Goal: Information Seeking & Learning: Learn about a topic

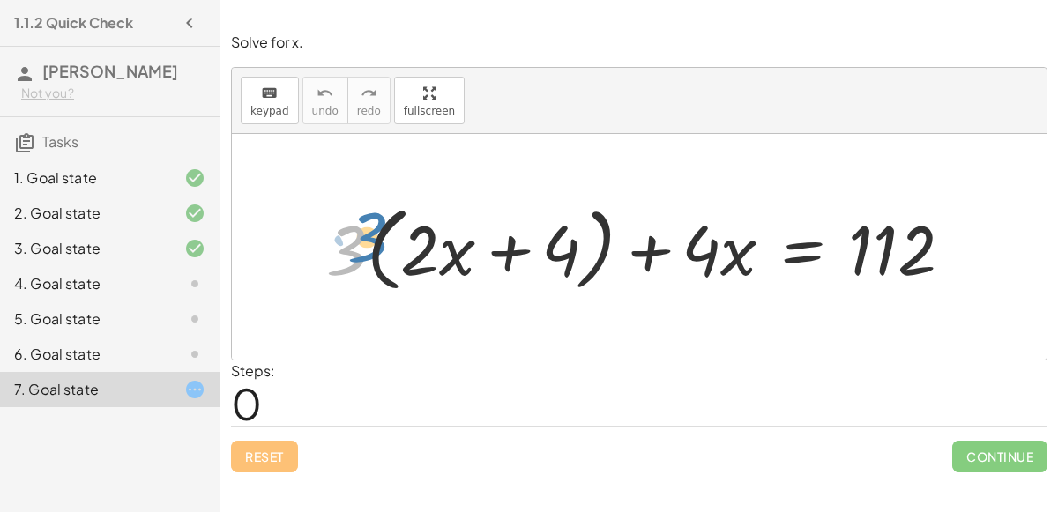
drag, startPoint x: 339, startPoint y: 250, endPoint x: 357, endPoint y: 239, distance: 21.8
click at [357, 239] on div at bounding box center [646, 247] width 659 height 101
click at [206, 337] on div "4. Goal state" at bounding box center [110, 354] width 220 height 35
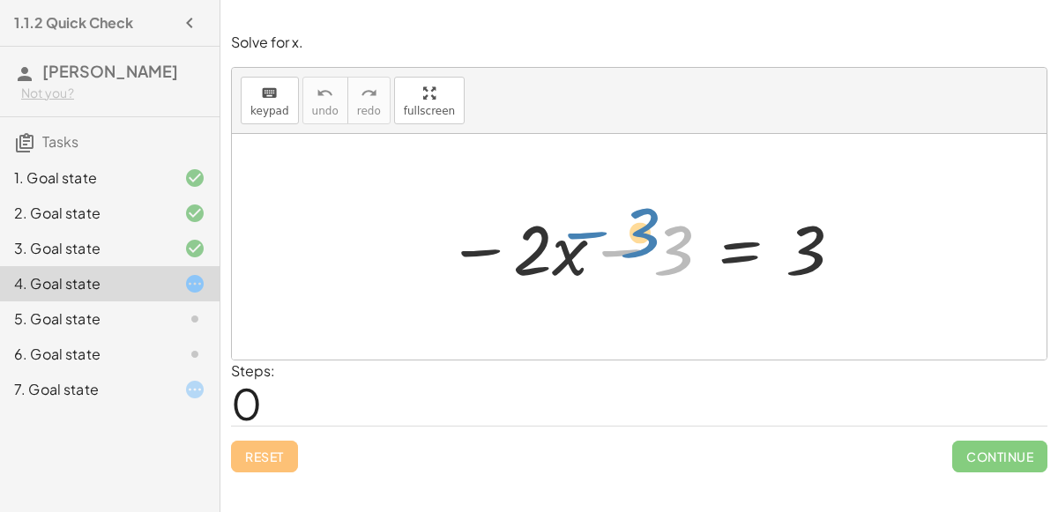
drag, startPoint x: 670, startPoint y: 242, endPoint x: 605, endPoint y: 226, distance: 67.2
click at [605, 226] on div at bounding box center [645, 247] width 415 height 91
click at [731, 258] on div at bounding box center [645, 247] width 415 height 91
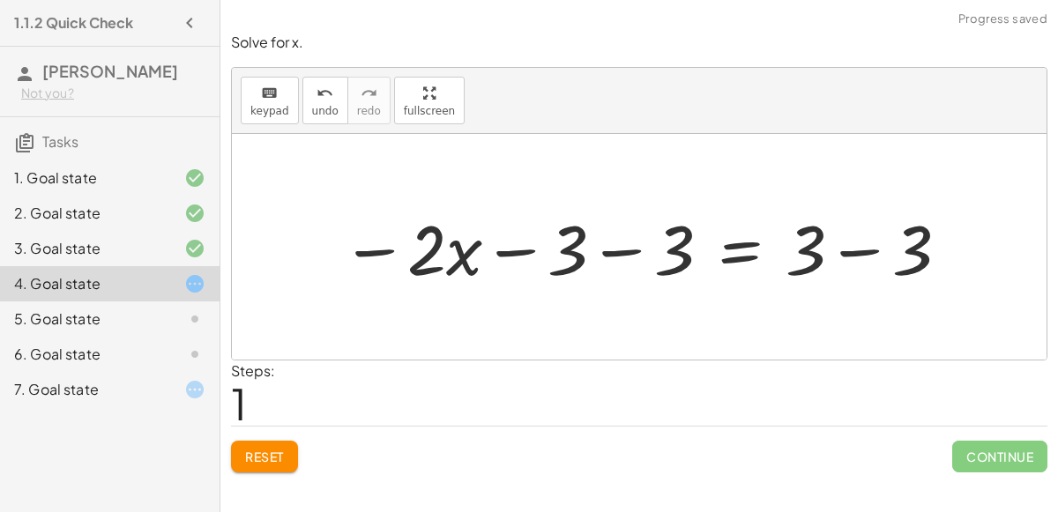
click at [855, 253] on div at bounding box center [646, 247] width 628 height 91
click at [631, 246] on div at bounding box center [590, 247] width 517 height 91
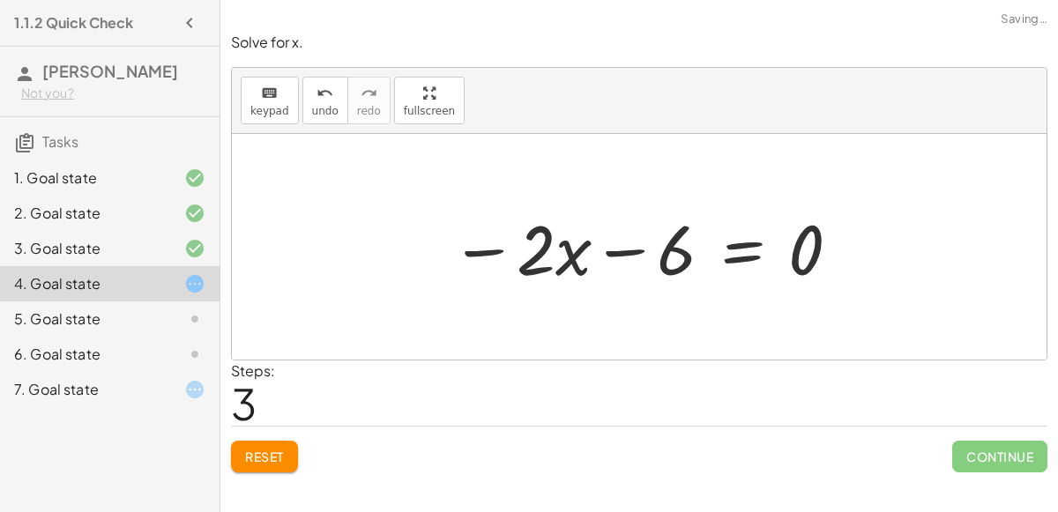
click at [623, 251] on div at bounding box center [646, 247] width 409 height 91
click at [741, 259] on div at bounding box center [646, 247] width 409 height 91
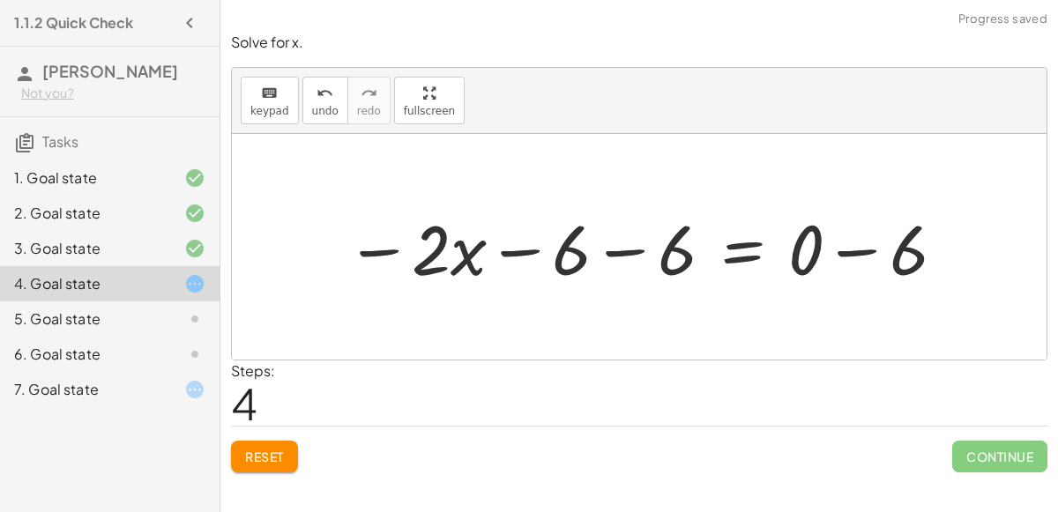
click at [848, 249] on div at bounding box center [647, 247] width 620 height 91
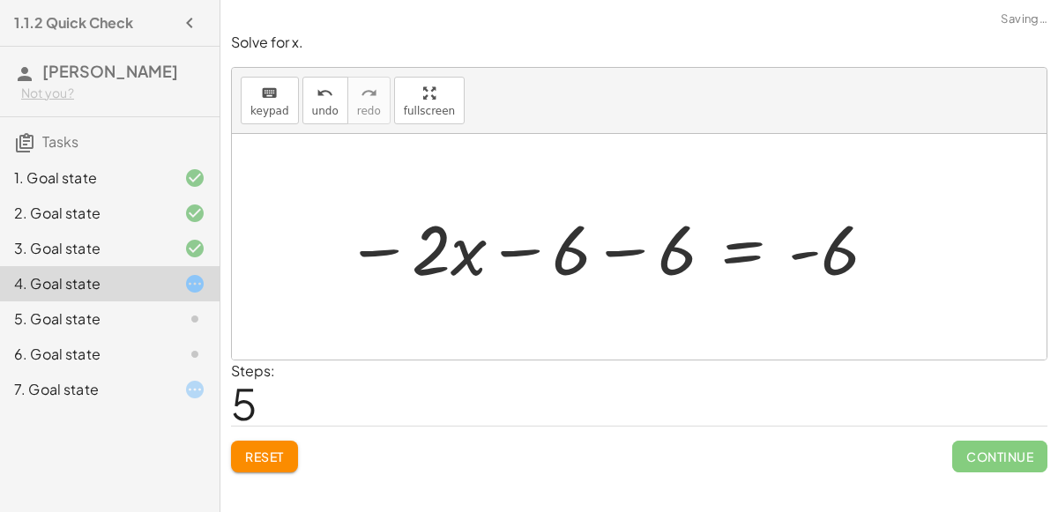
click at [803, 253] on div at bounding box center [612, 247] width 551 height 91
click at [625, 247] on div at bounding box center [612, 247] width 551 height 91
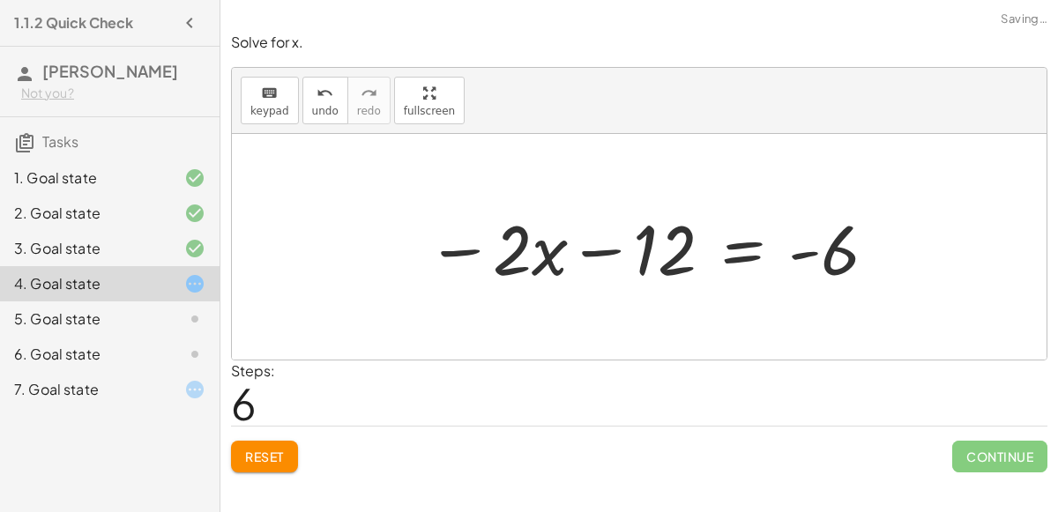
click at [251, 467] on button "Reset" at bounding box center [264, 457] width 67 height 32
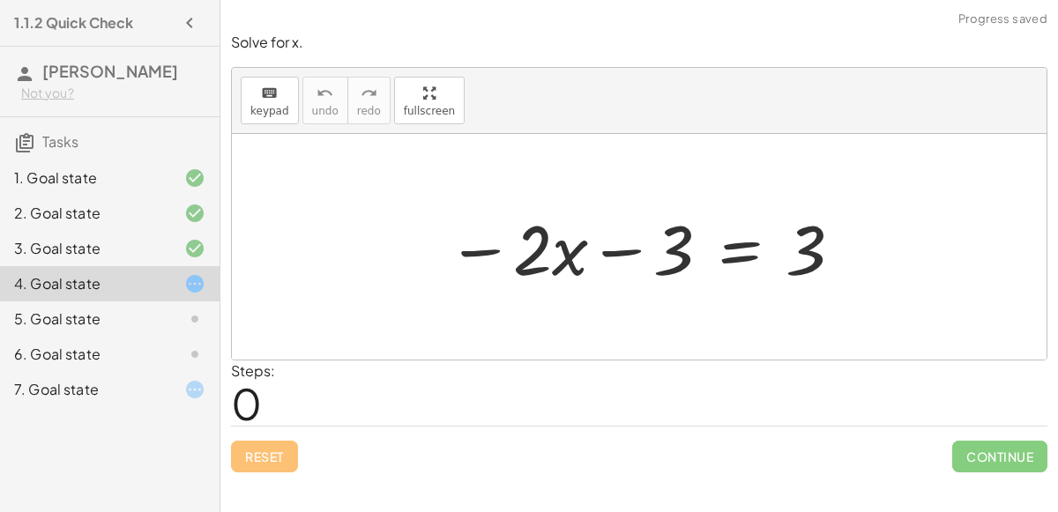
click at [735, 245] on div at bounding box center [645, 247] width 415 height 91
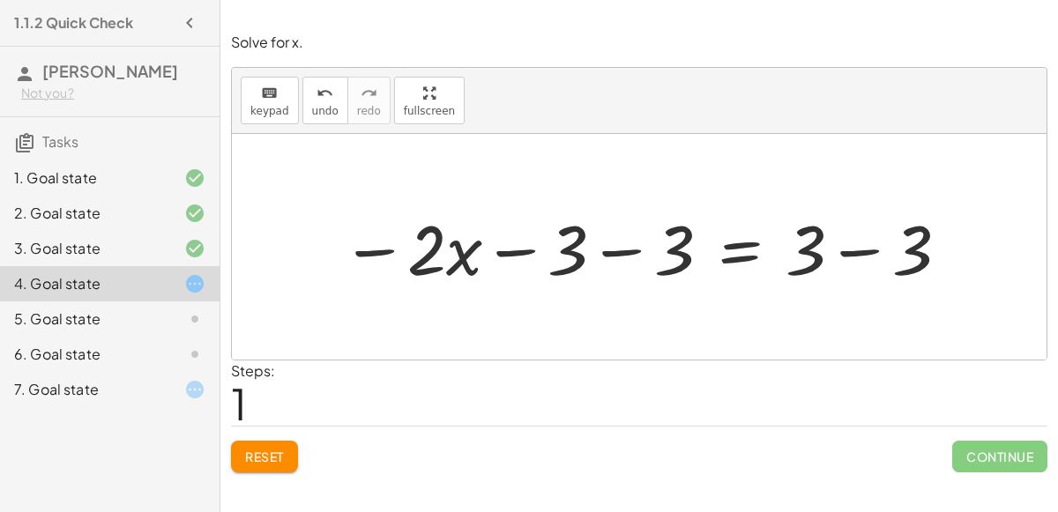
click at [864, 245] on div at bounding box center [646, 247] width 628 height 91
click at [635, 245] on div at bounding box center [590, 247] width 517 height 91
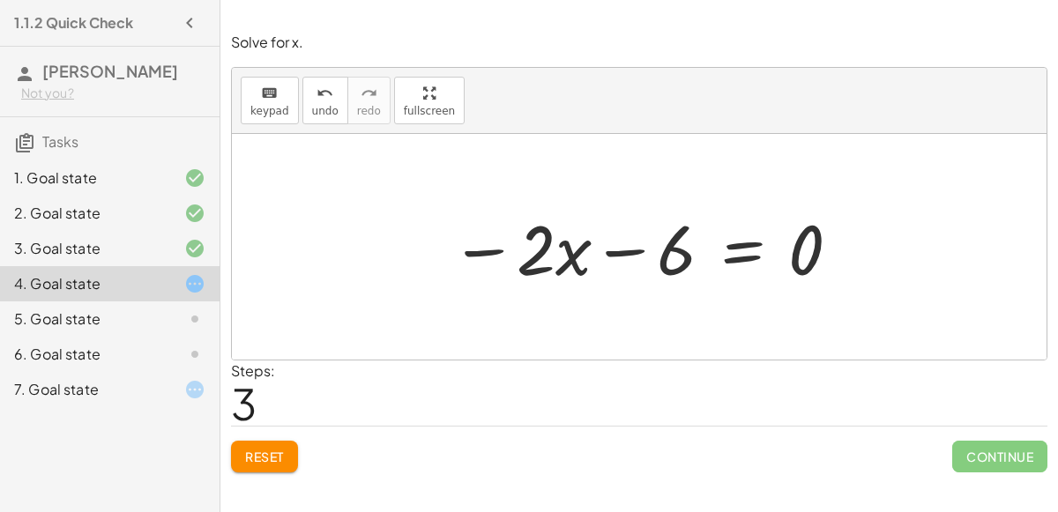
click at [486, 245] on div at bounding box center [646, 247] width 409 height 91
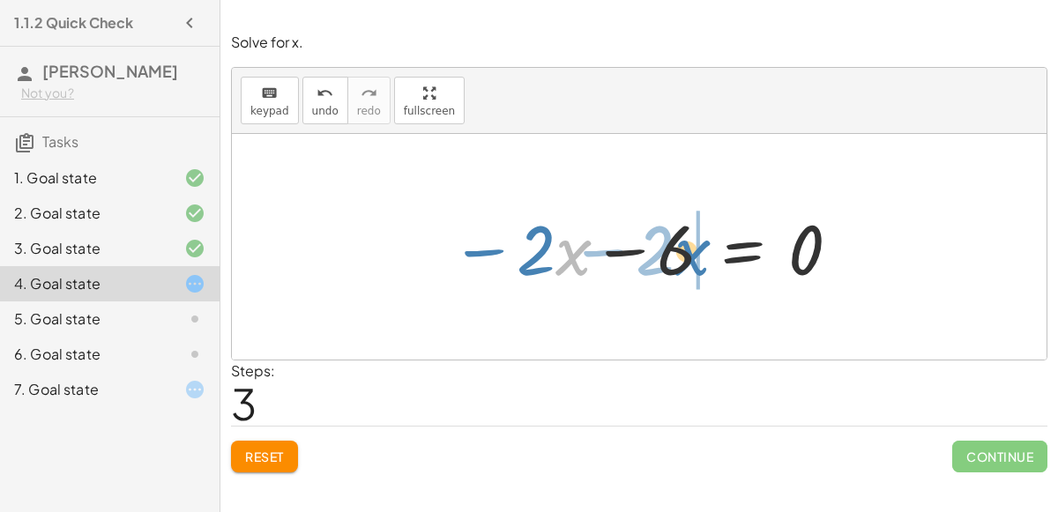
drag, startPoint x: 561, startPoint y: 245, endPoint x: 687, endPoint y: 244, distance: 126.1
click at [687, 244] on div at bounding box center [646, 247] width 409 height 91
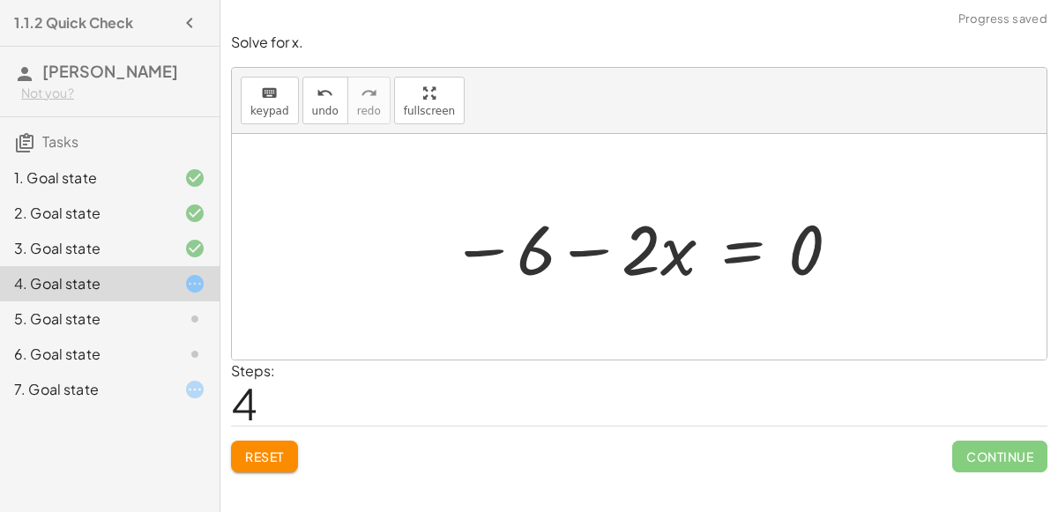
click at [606, 249] on div at bounding box center [646, 247] width 409 height 91
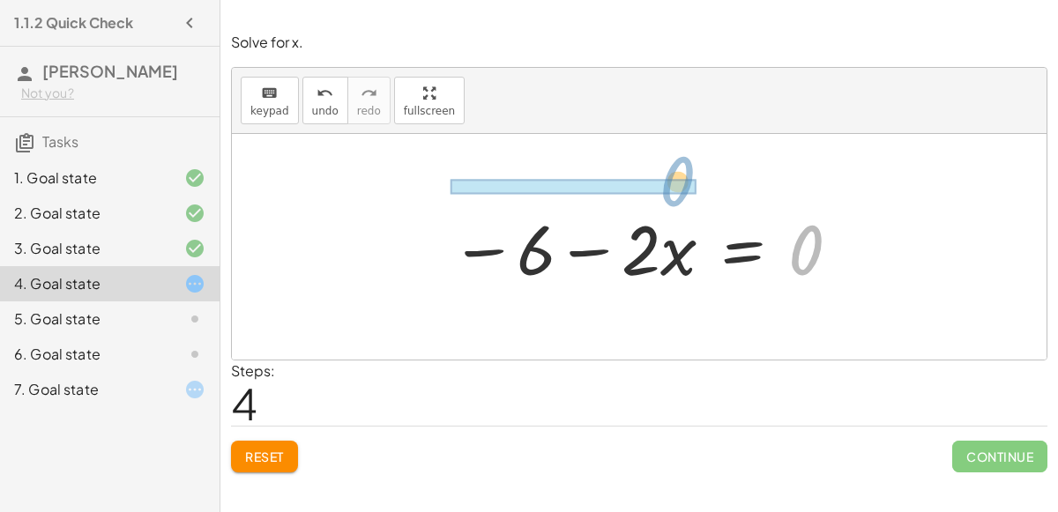
drag, startPoint x: 814, startPoint y: 248, endPoint x: 684, endPoint y: 181, distance: 145.9
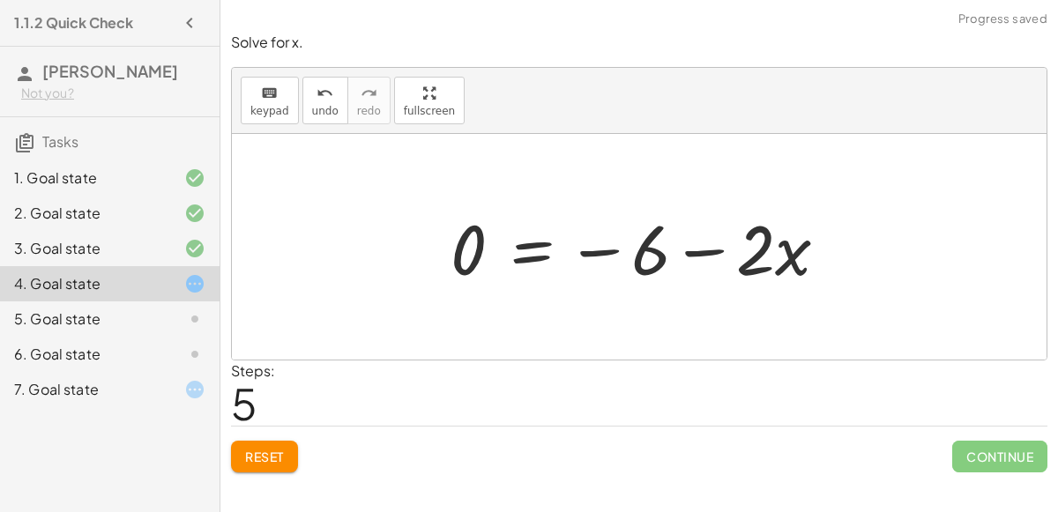
click at [604, 250] on div at bounding box center [646, 247] width 409 height 91
drag, startPoint x: 661, startPoint y: 256, endPoint x: 909, endPoint y: 231, distance: 249.0
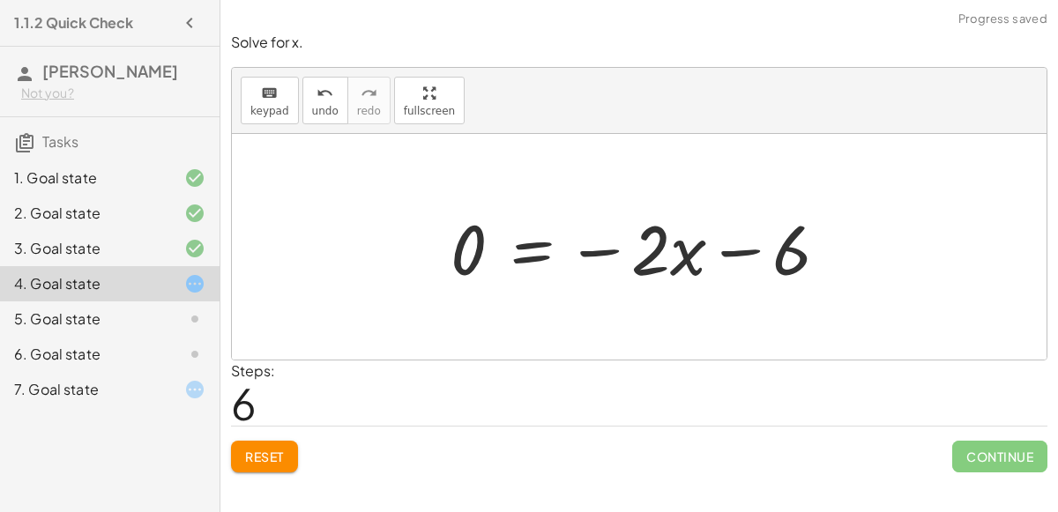
click at [744, 249] on div at bounding box center [646, 247] width 409 height 91
click at [609, 253] on div at bounding box center [646, 247] width 409 height 91
click at [683, 242] on div at bounding box center [646, 247] width 409 height 91
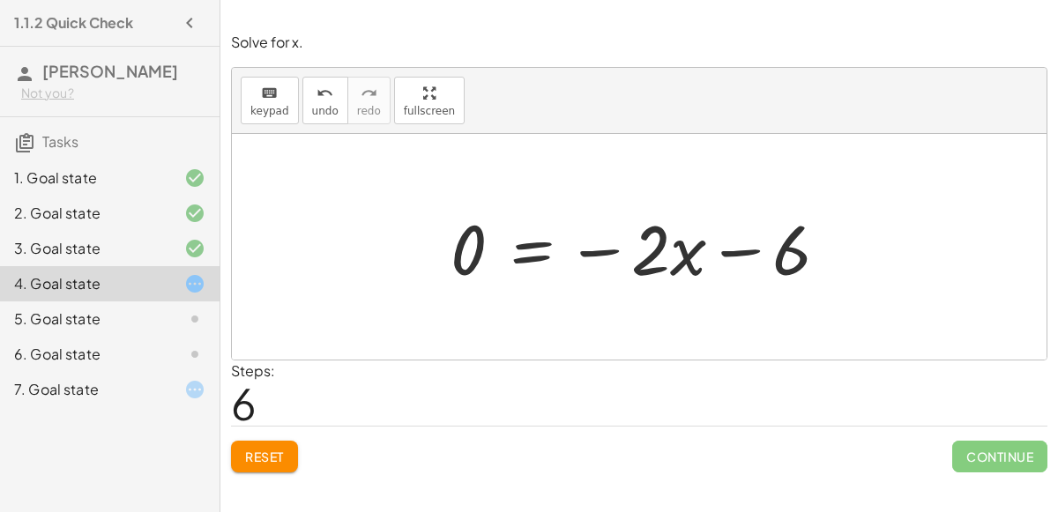
click at [683, 242] on div at bounding box center [646, 247] width 409 height 91
click at [539, 257] on div at bounding box center [646, 247] width 409 height 91
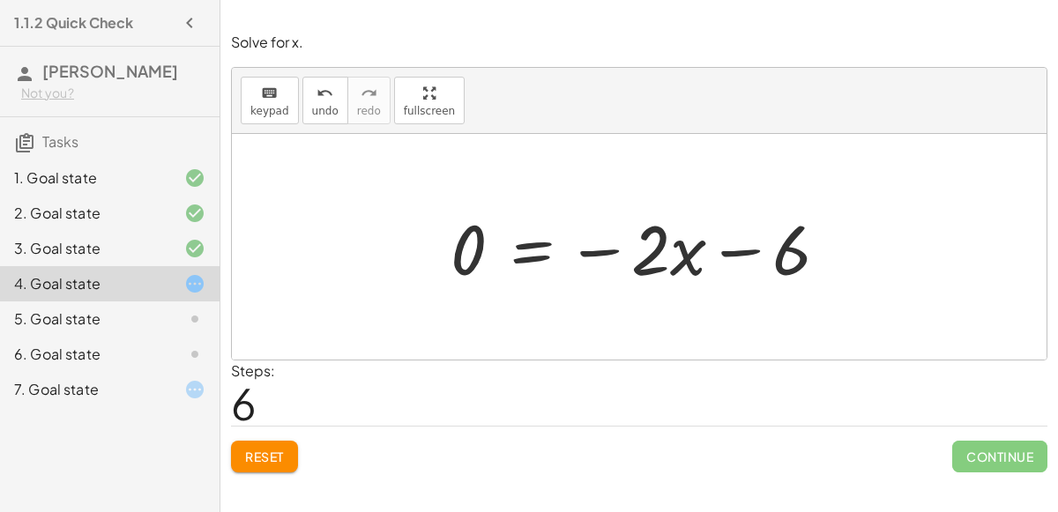
click at [539, 257] on div at bounding box center [646, 247] width 409 height 91
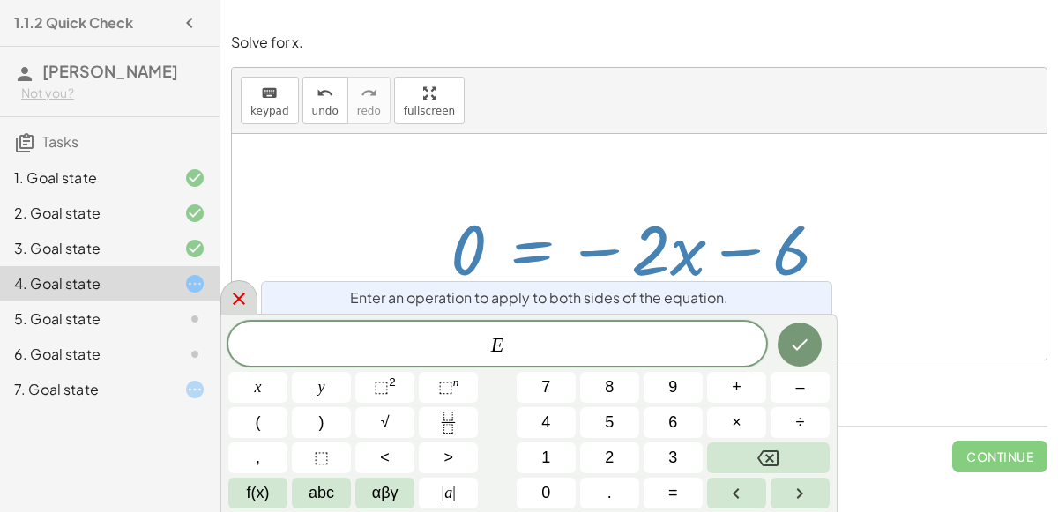
click at [236, 289] on icon at bounding box center [238, 298] width 21 height 21
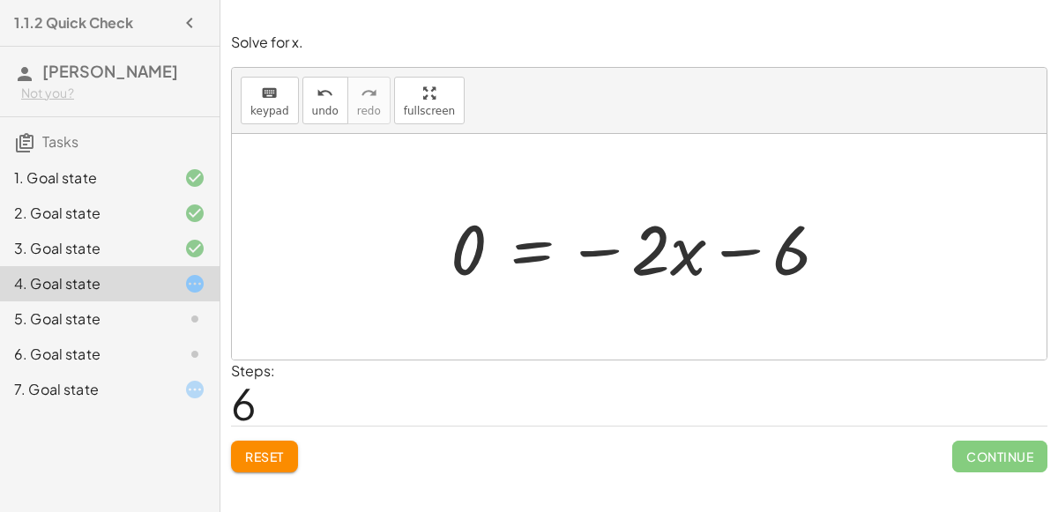
click at [683, 256] on div at bounding box center [646, 247] width 409 height 91
click at [534, 250] on div at bounding box center [646, 247] width 409 height 91
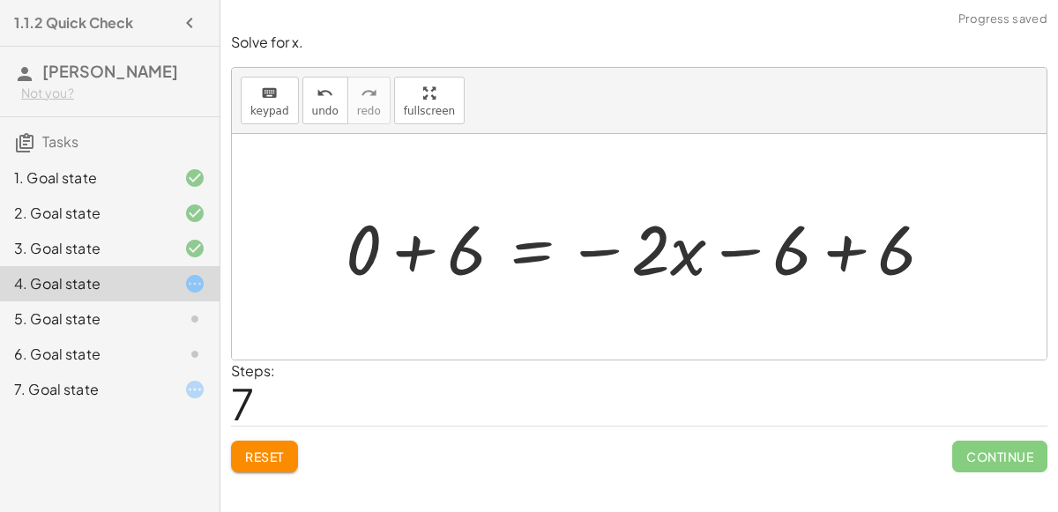
click at [840, 253] on div at bounding box center [647, 247] width 620 height 91
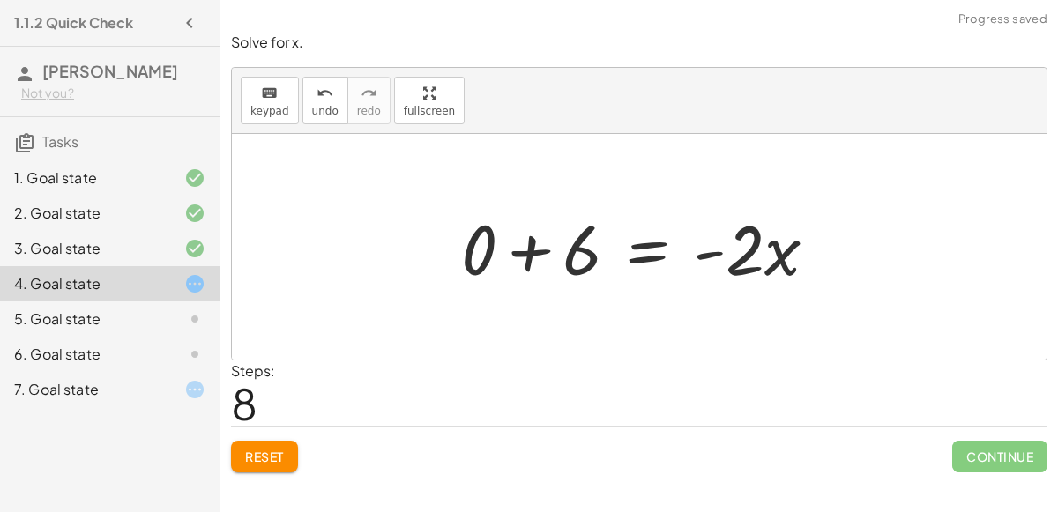
click at [527, 258] on div at bounding box center [646, 247] width 388 height 91
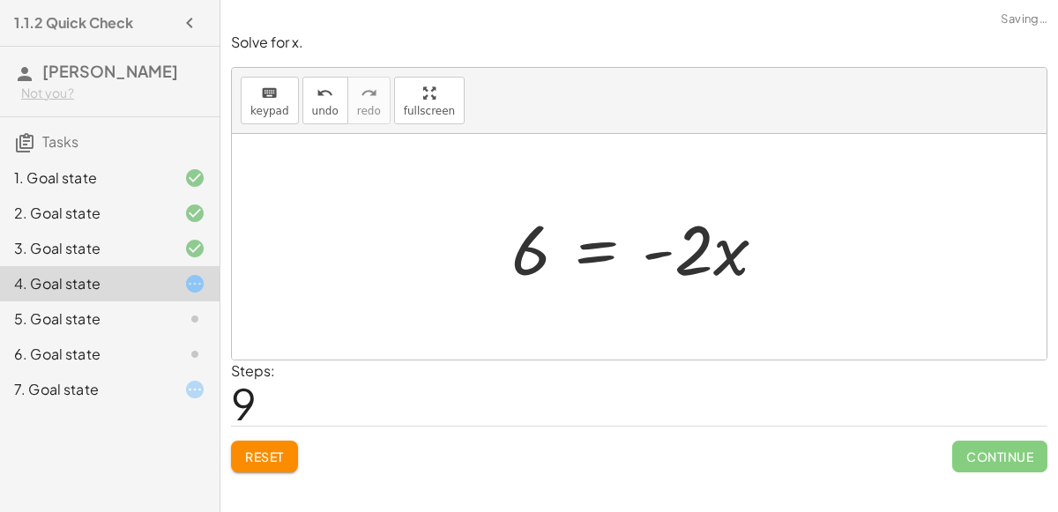
click at [659, 253] on div at bounding box center [646, 247] width 287 height 91
drag, startPoint x: 528, startPoint y: 252, endPoint x: 777, endPoint y: 244, distance: 248.8
click at [777, 244] on div at bounding box center [646, 247] width 287 height 91
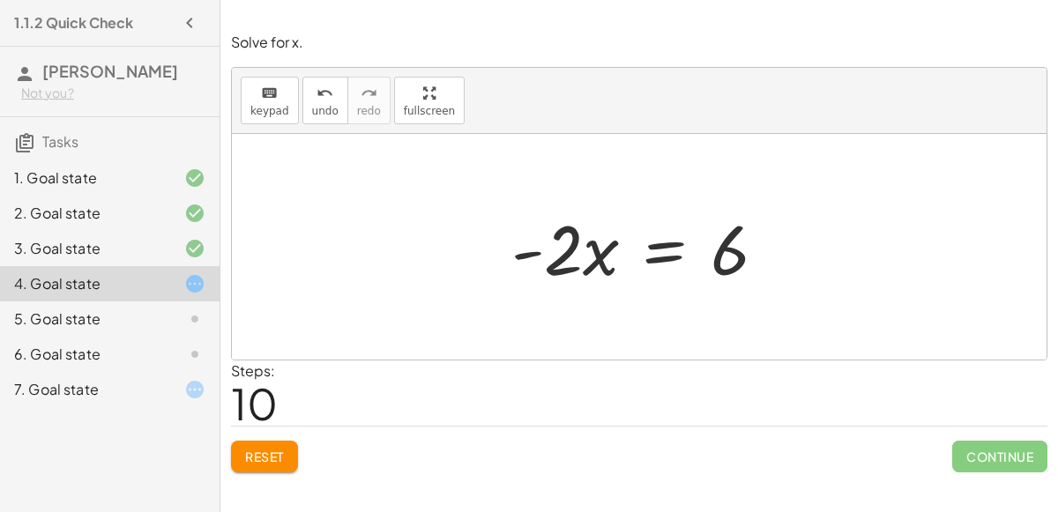
click at [666, 236] on div at bounding box center [646, 247] width 287 height 91
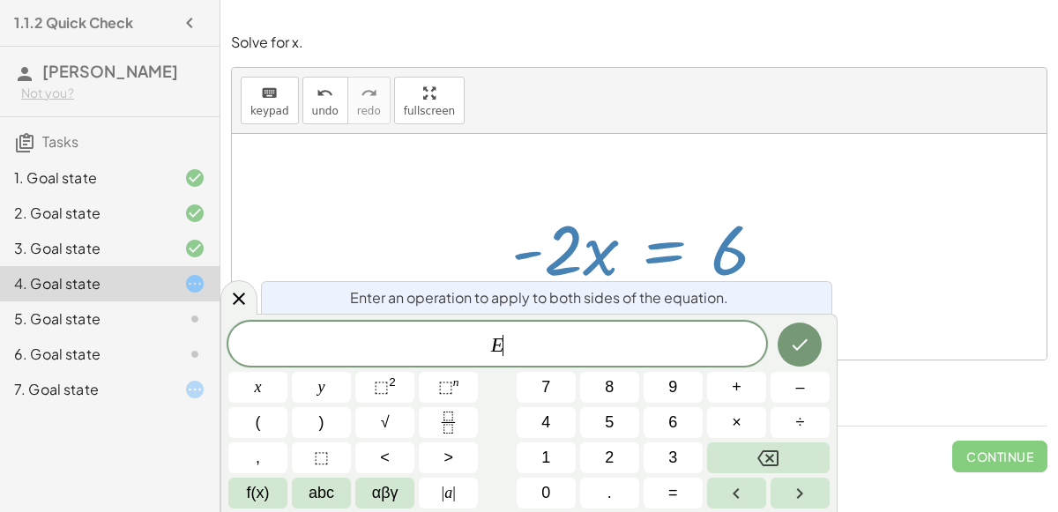
click at [666, 236] on div at bounding box center [646, 247] width 287 height 91
click at [235, 290] on icon at bounding box center [238, 298] width 21 height 21
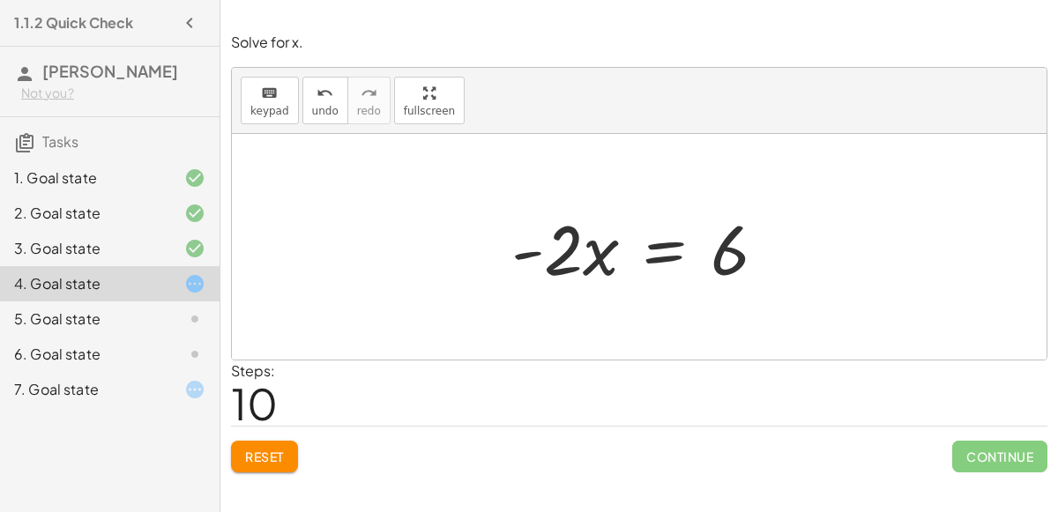
click at [572, 263] on div at bounding box center [646, 247] width 287 height 91
click at [573, 263] on div at bounding box center [646, 247] width 287 height 91
drag, startPoint x: 526, startPoint y: 254, endPoint x: 707, endPoint y: 309, distance: 189.7
click at [707, 309] on div "− · 2 · x − 3 = 3 − · 2 · x − 3 − 3 = + 3 − 3 − · 2 · x − 3 − 3 = 0 − · 2 · x −…" at bounding box center [639, 247] width 815 height 226
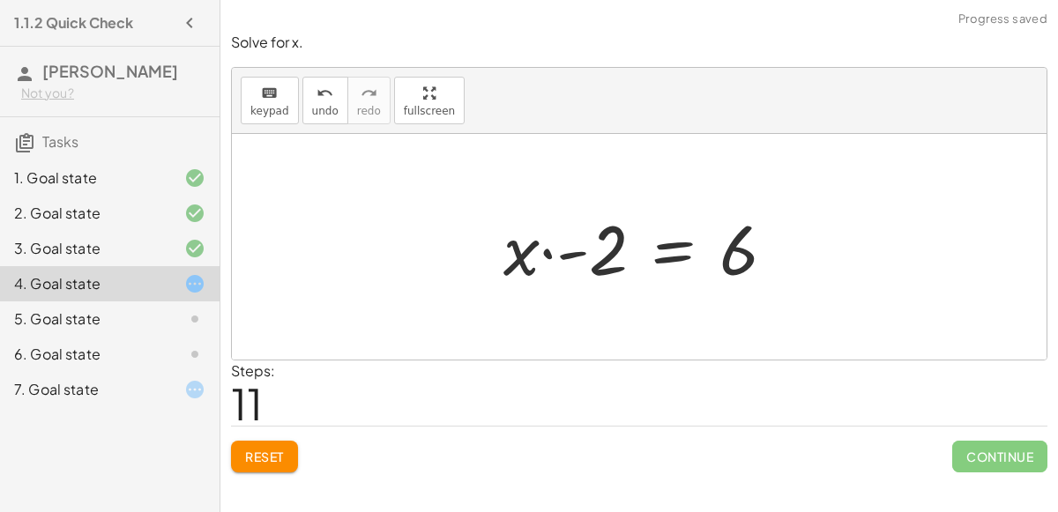
click at [549, 252] on div at bounding box center [646, 247] width 303 height 91
click at [565, 257] on div at bounding box center [646, 247] width 303 height 91
click at [565, 257] on div at bounding box center [655, 247] width 287 height 91
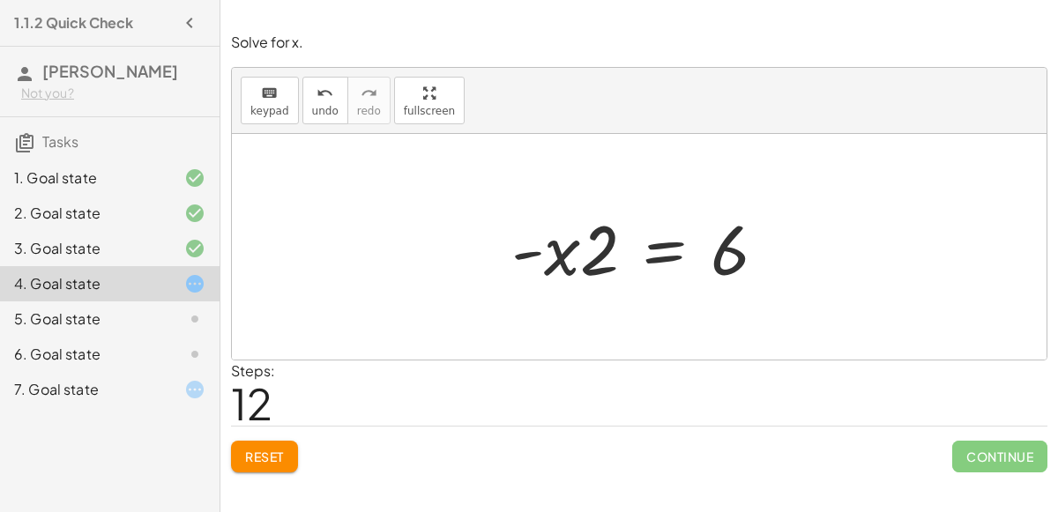
click at [164, 314] on div at bounding box center [180, 319] width 49 height 21
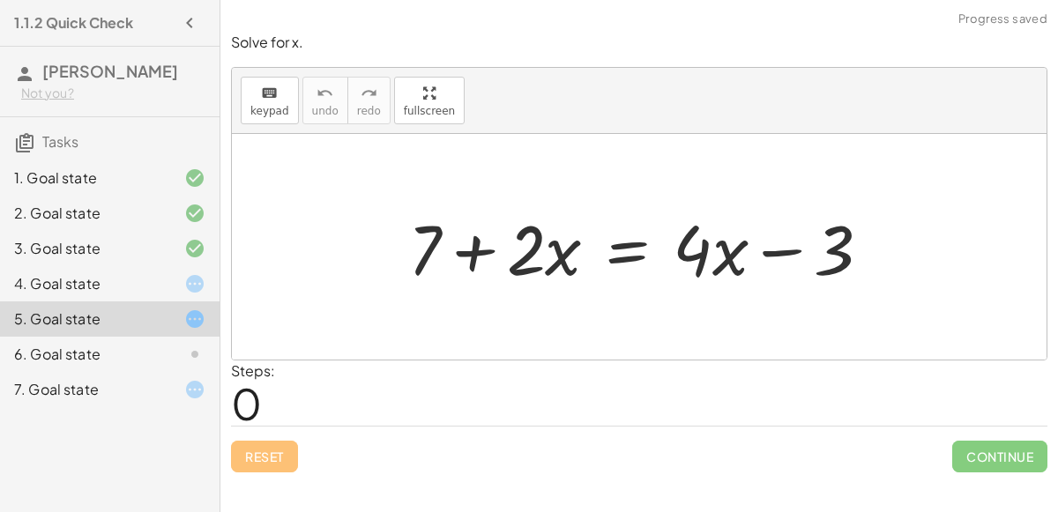
click at [785, 247] on div at bounding box center [647, 247] width 495 height 91
click at [465, 256] on div at bounding box center [647, 247] width 495 height 91
drag, startPoint x: 424, startPoint y: 243, endPoint x: 896, endPoint y: 243, distance: 471.8
drag, startPoint x: 834, startPoint y: 245, endPoint x: 683, endPoint y: 256, distance: 151.2
click at [683, 256] on div at bounding box center [647, 247] width 495 height 91
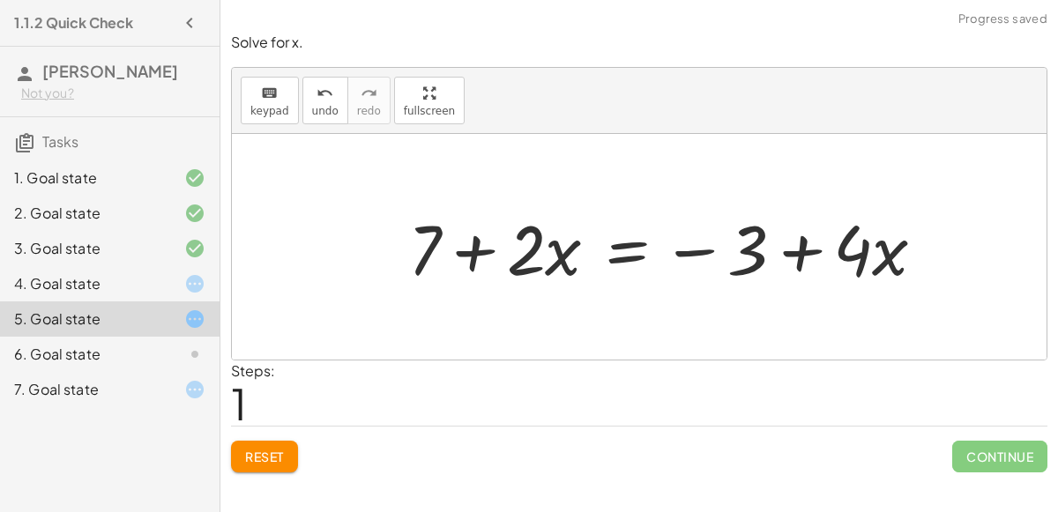
click at [789, 258] on div at bounding box center [674, 247] width 549 height 91
click at [710, 250] on div at bounding box center [674, 247] width 549 height 91
click at [232, 468] on div "Reset Continue" at bounding box center [639, 449] width 817 height 47
click at [248, 459] on span "Reset" at bounding box center [264, 457] width 39 height 16
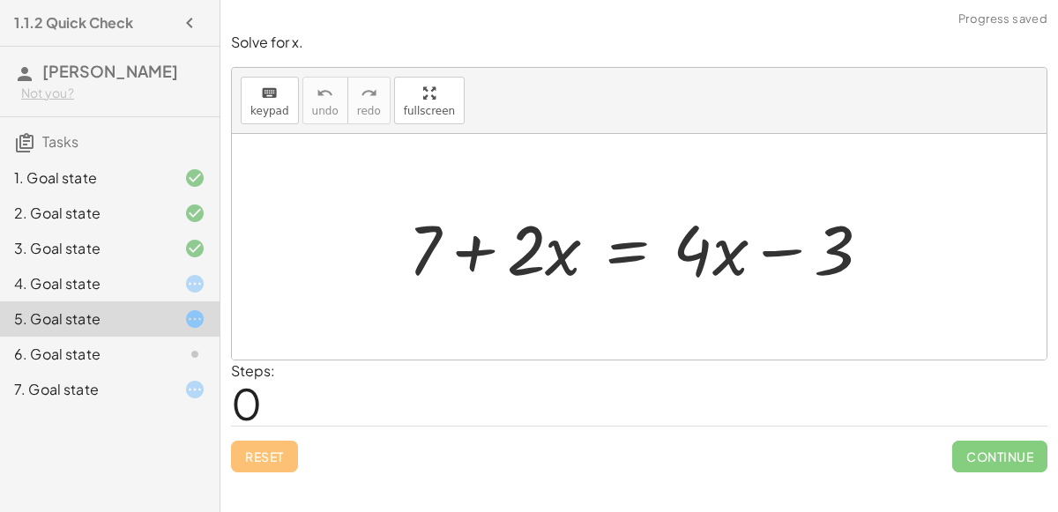
click at [626, 258] on div at bounding box center [647, 247] width 495 height 91
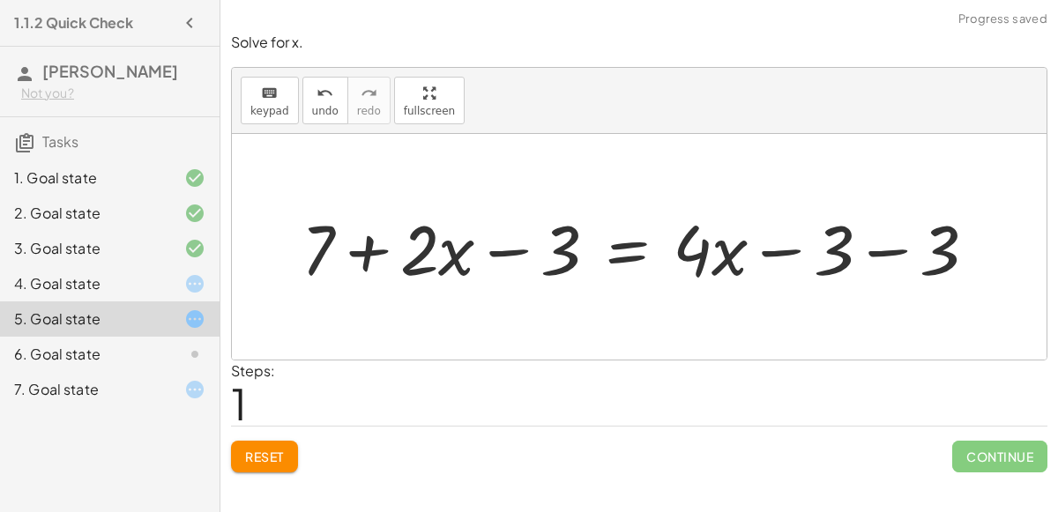
click at [891, 255] on div at bounding box center [646, 247] width 707 height 91
click at [520, 253] on div at bounding box center [593, 247] width 600 height 91
click at [379, 249] on div at bounding box center [593, 247] width 600 height 91
click at [773, 250] on div at bounding box center [593, 247] width 600 height 91
click at [516, 250] on div at bounding box center [593, 247] width 600 height 91
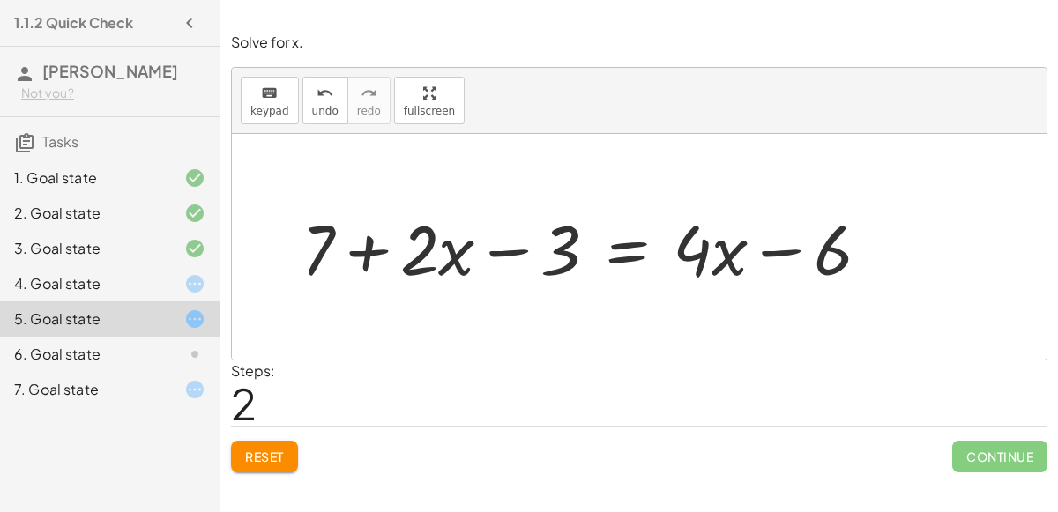
click at [282, 458] on span "Reset" at bounding box center [264, 457] width 39 height 16
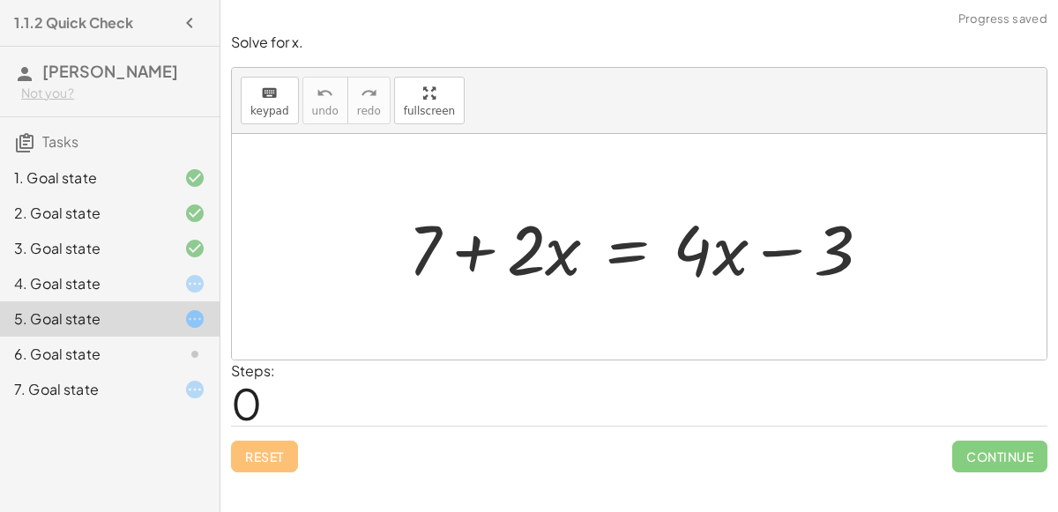
click at [631, 254] on div at bounding box center [647, 247] width 495 height 91
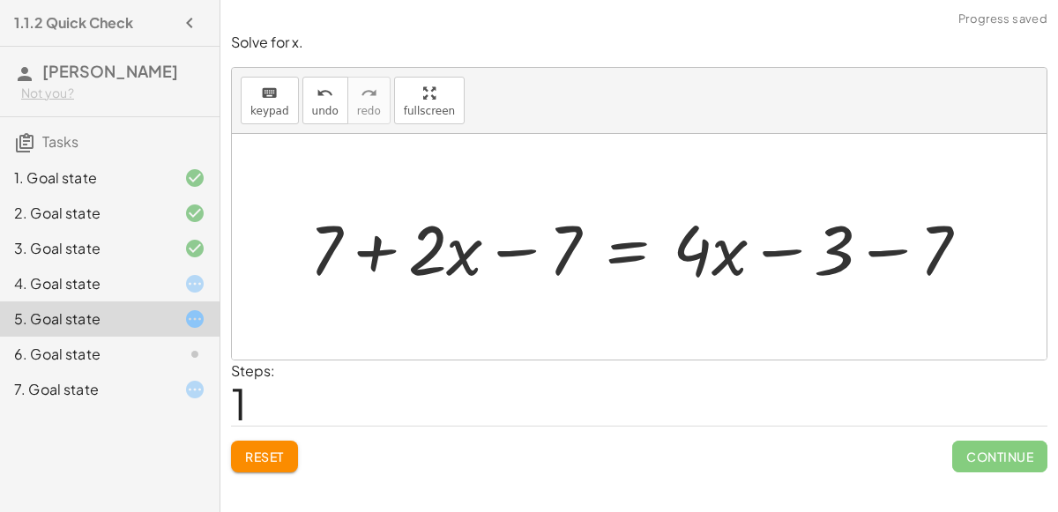
click at [870, 245] on div at bounding box center [646, 247] width 691 height 91
click at [510, 251] on div at bounding box center [607, 247] width 613 height 91
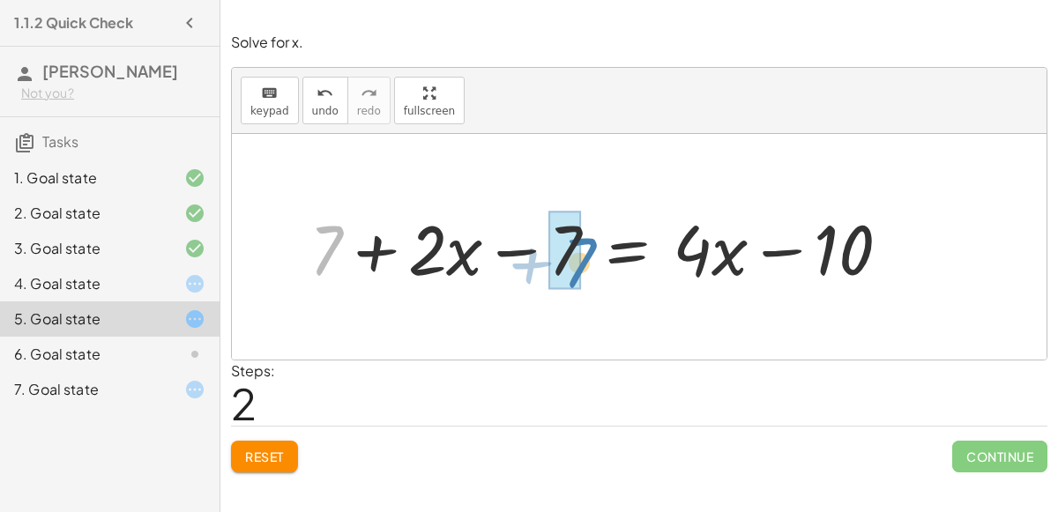
drag, startPoint x: 332, startPoint y: 245, endPoint x: 586, endPoint y: 258, distance: 253.4
click at [586, 258] on div at bounding box center [607, 247] width 613 height 91
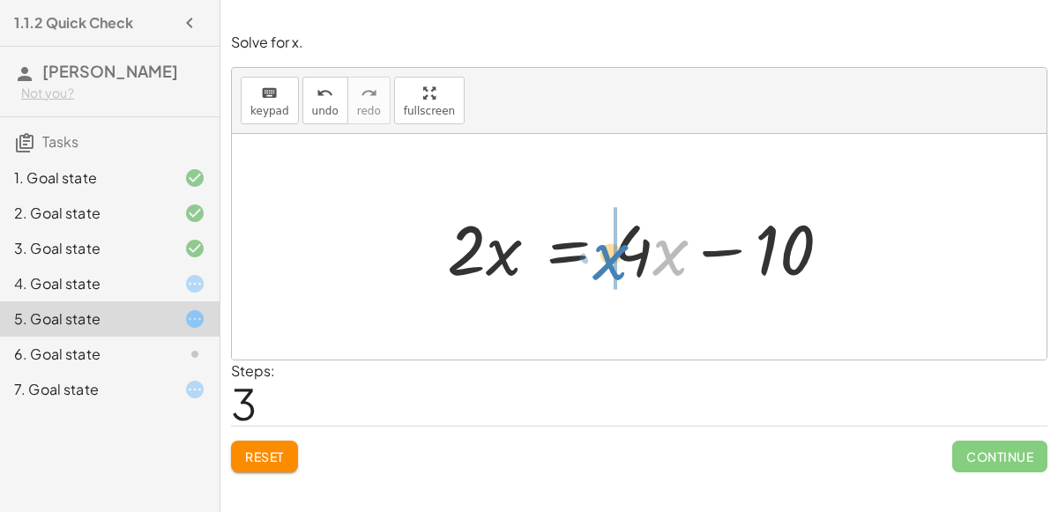
drag, startPoint x: 665, startPoint y: 250, endPoint x: 604, endPoint y: 253, distance: 60.9
click at [604, 253] on div at bounding box center [645, 247] width 415 height 91
click at [652, 254] on div at bounding box center [645, 247] width 415 height 91
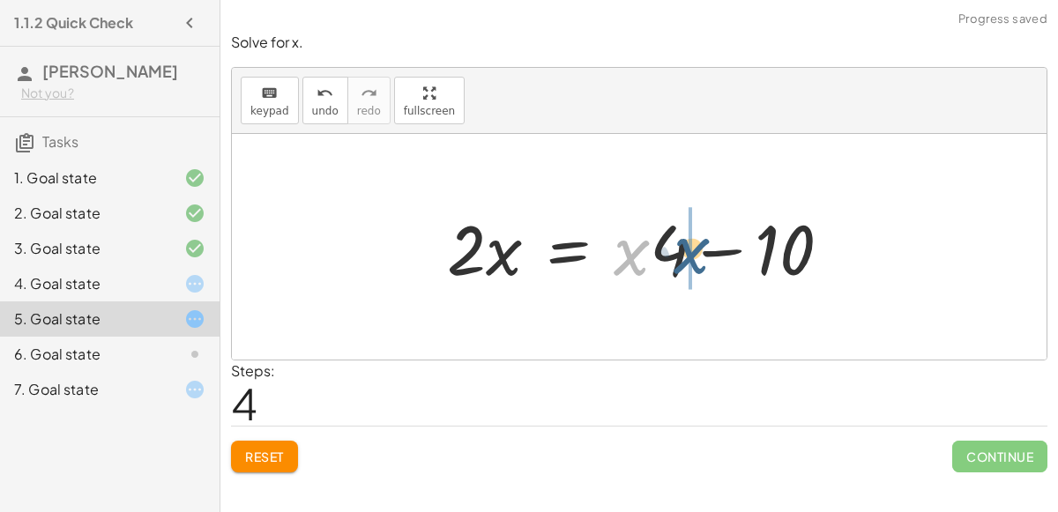
drag, startPoint x: 629, startPoint y: 255, endPoint x: 689, endPoint y: 251, distance: 60.1
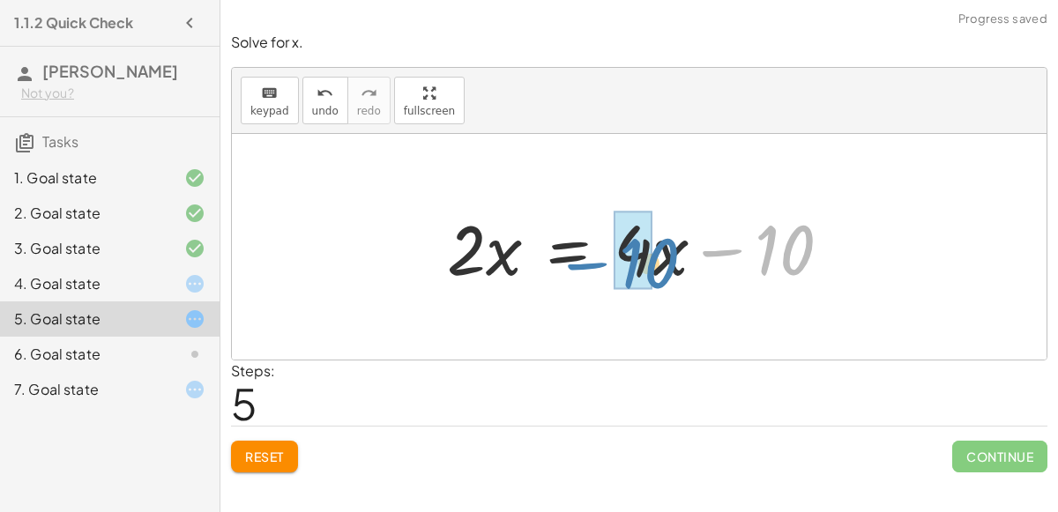
drag, startPoint x: 772, startPoint y: 247, endPoint x: 634, endPoint y: 257, distance: 137.9
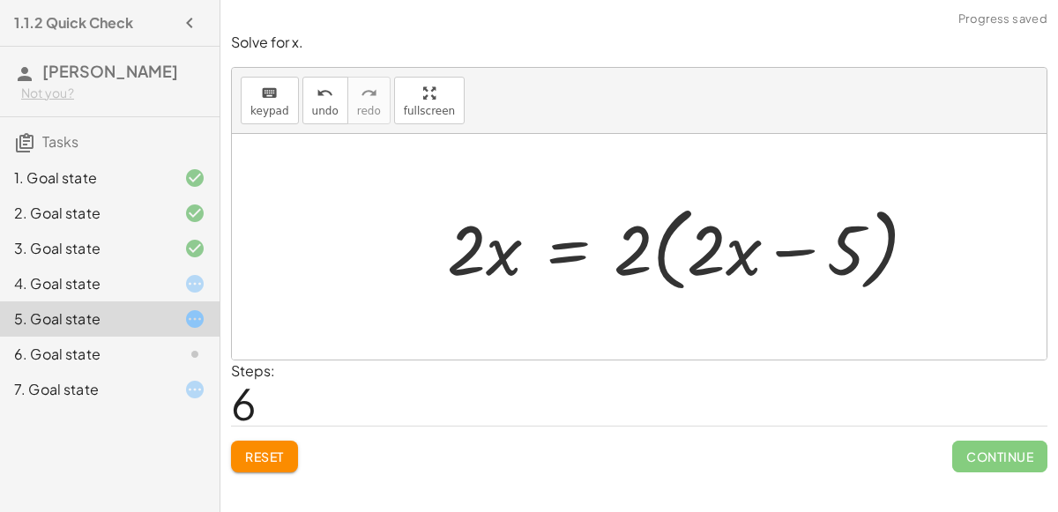
click at [794, 251] on div at bounding box center [689, 247] width 503 height 101
click at [636, 250] on div at bounding box center [689, 247] width 503 height 101
drag, startPoint x: 636, startPoint y: 250, endPoint x: 728, endPoint y: 237, distance: 93.5
click at [728, 237] on div at bounding box center [689, 247] width 503 height 101
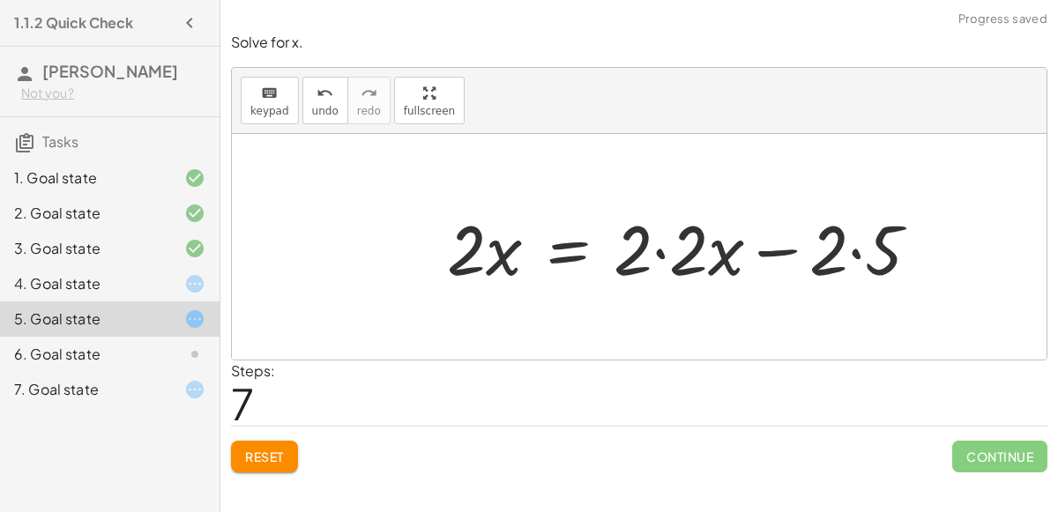
click at [661, 250] on div at bounding box center [690, 247] width 504 height 91
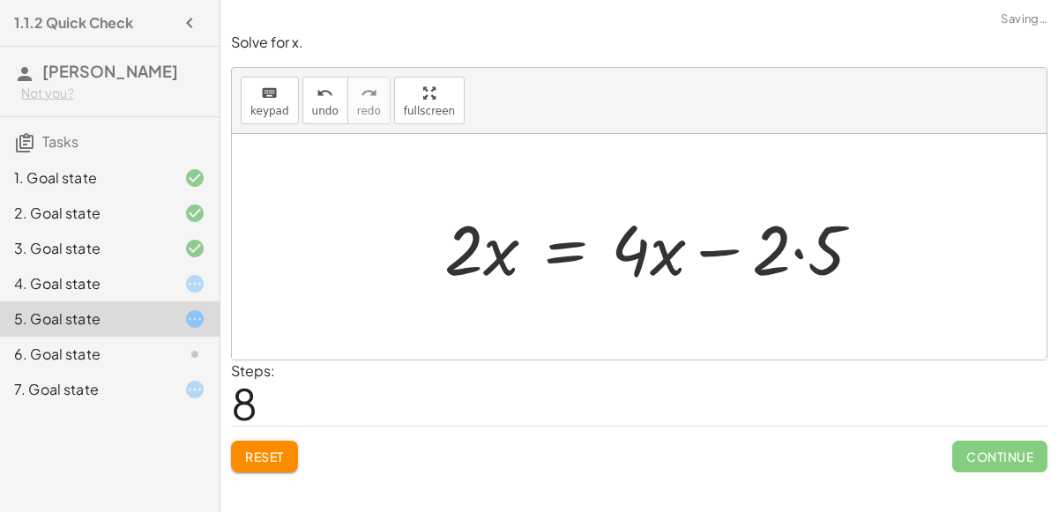
click at [803, 247] on div at bounding box center [661, 247] width 450 height 91
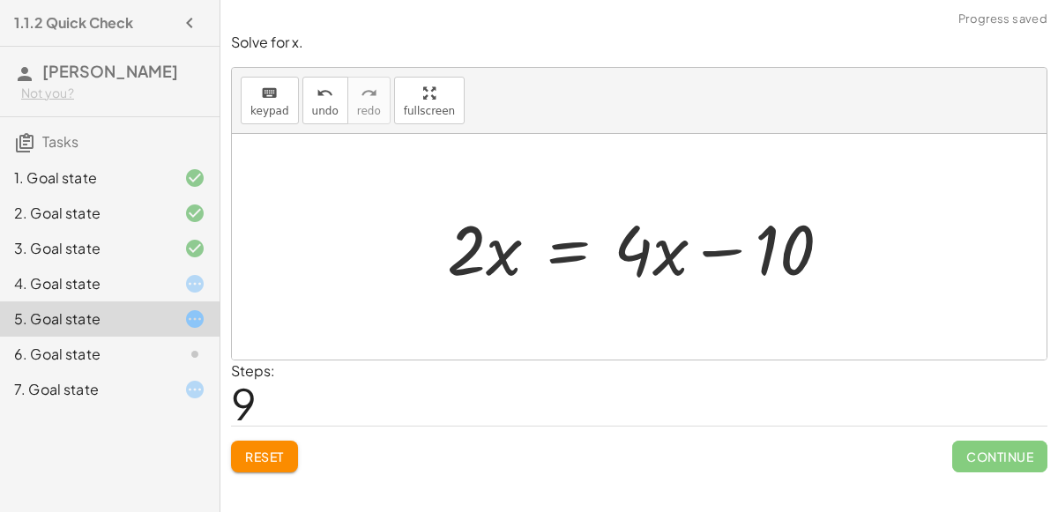
click at [710, 251] on div at bounding box center [645, 247] width 415 height 91
click at [578, 269] on div at bounding box center [645, 247] width 415 height 91
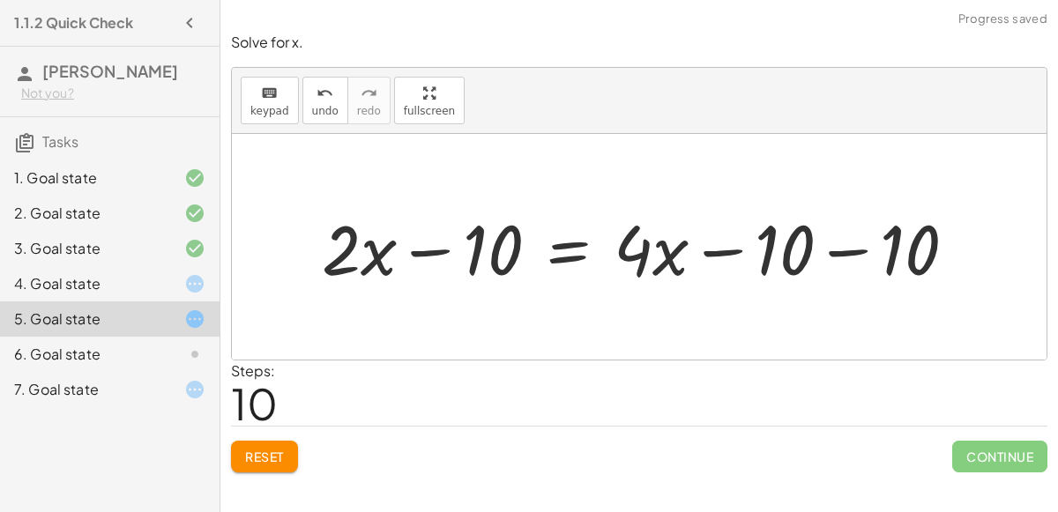
click at [414, 249] on div at bounding box center [646, 247] width 667 height 91
click at [415, 250] on div at bounding box center [646, 247] width 667 height 91
click at [839, 255] on div at bounding box center [646, 247] width 667 height 91
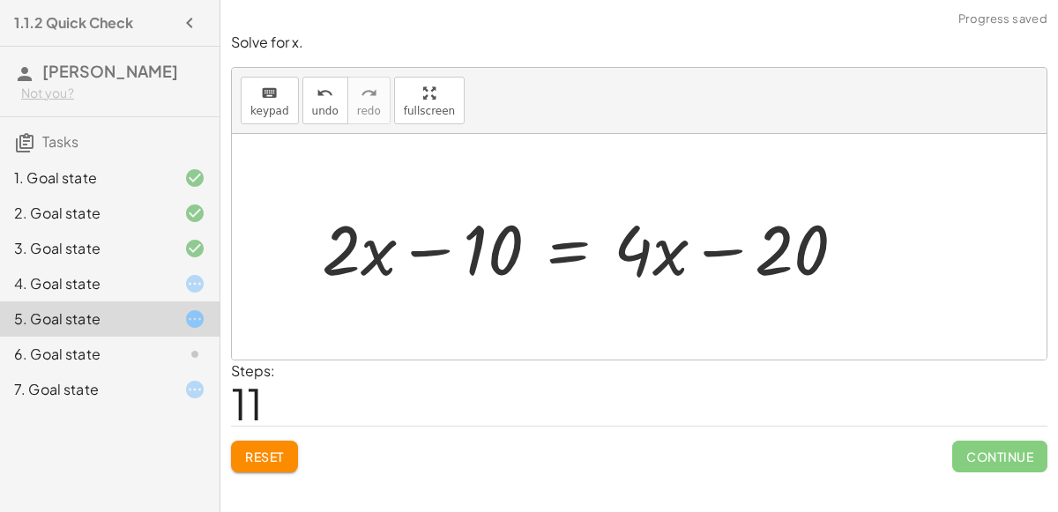
click at [721, 254] on div at bounding box center [591, 247] width 556 height 91
click at [801, 256] on div at bounding box center [591, 247] width 556 height 91
click at [575, 245] on div at bounding box center [591, 247] width 556 height 91
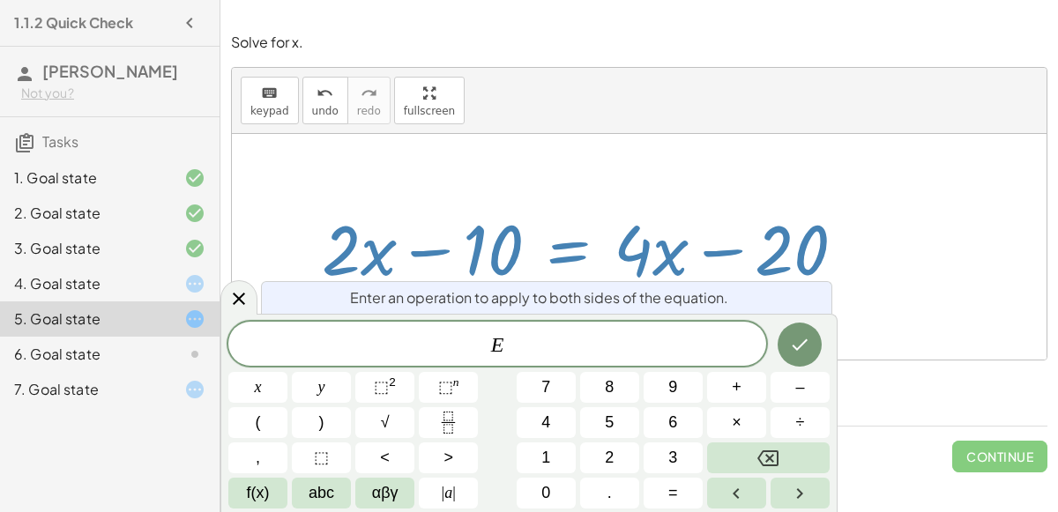
click at [602, 239] on div at bounding box center [591, 247] width 556 height 91
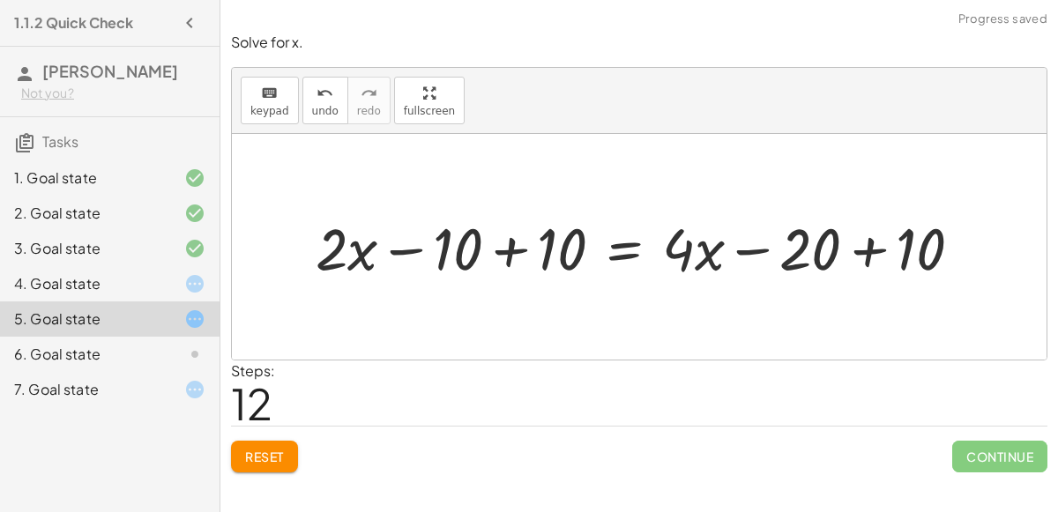
click at [504, 249] on div at bounding box center [646, 246] width 678 height 77
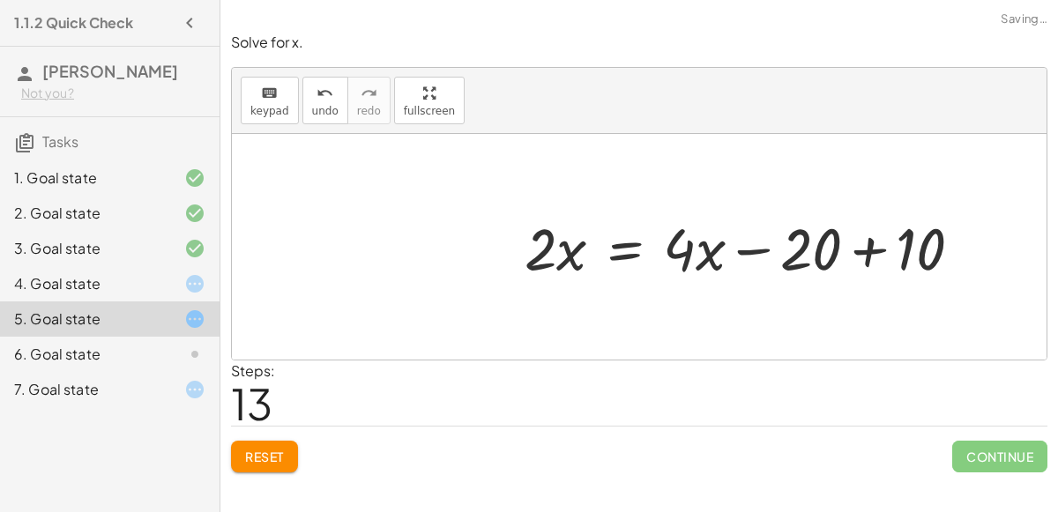
click at [868, 246] on div at bounding box center [751, 246] width 470 height 77
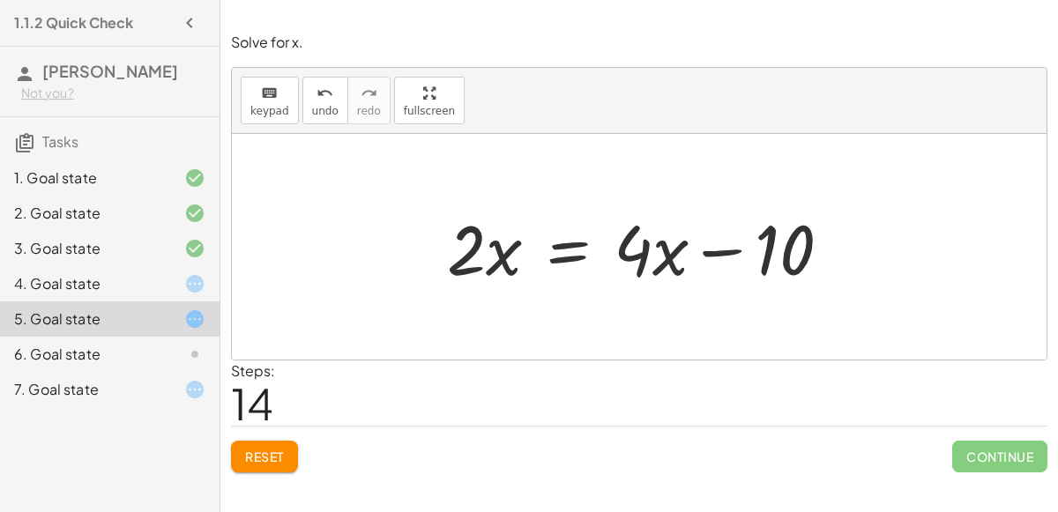
click at [654, 253] on div at bounding box center [645, 247] width 415 height 91
drag, startPoint x: 654, startPoint y: 253, endPoint x: 433, endPoint y: 254, distance: 221.4
click at [433, 254] on div "+ 7 + · 2 · x = + · 4 · x − 3 + 7 + · 2 · x − 7 = + · 4 · x − 3 − 7 + 7 + · 2 ·…" at bounding box center [639, 248] width 437 height 100
click at [577, 250] on div at bounding box center [645, 247] width 415 height 91
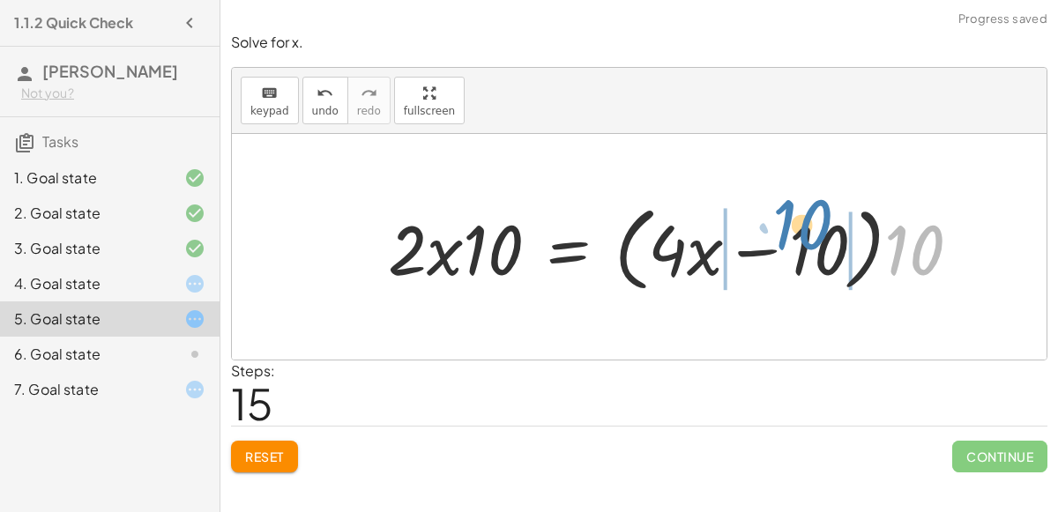
drag, startPoint x: 903, startPoint y: 263, endPoint x: 792, endPoint y: 236, distance: 114.2
click at [792, 236] on div at bounding box center [681, 247] width 605 height 101
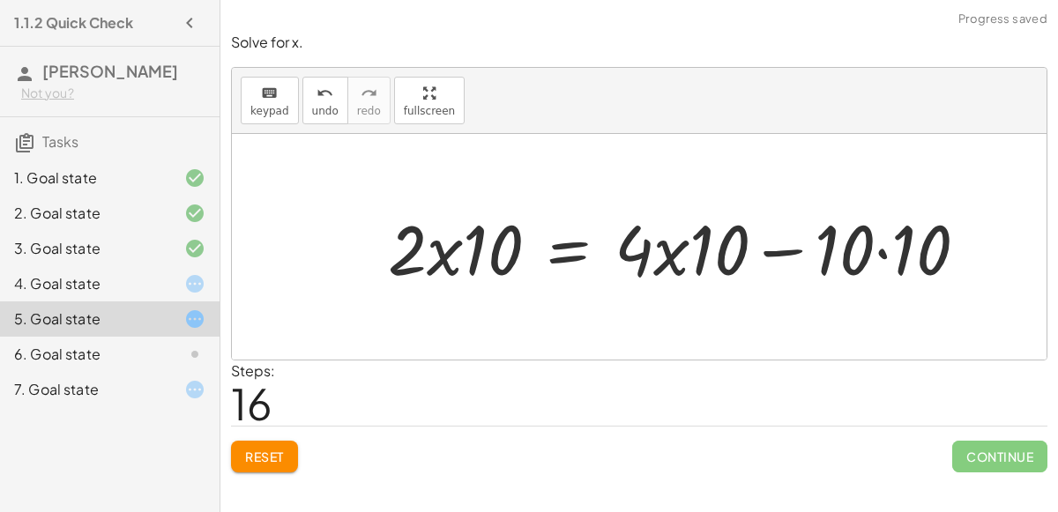
click at [668, 245] on div at bounding box center [684, 247] width 611 height 91
click at [882, 248] on div at bounding box center [684, 247] width 611 height 91
click at [795, 247] on div at bounding box center [664, 247] width 571 height 91
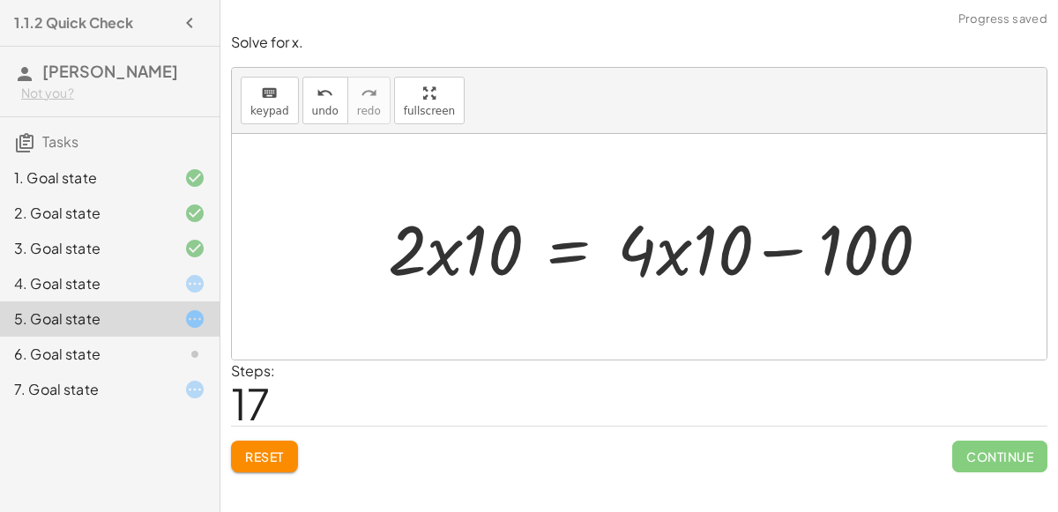
click at [795, 248] on div at bounding box center [664, 247] width 571 height 91
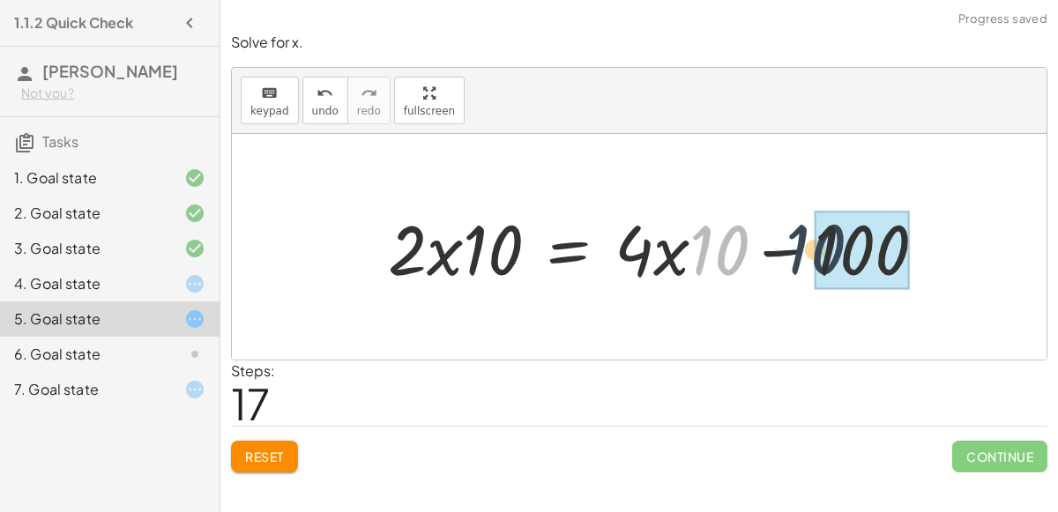
drag, startPoint x: 735, startPoint y: 247, endPoint x: 844, endPoint y: 244, distance: 109.4
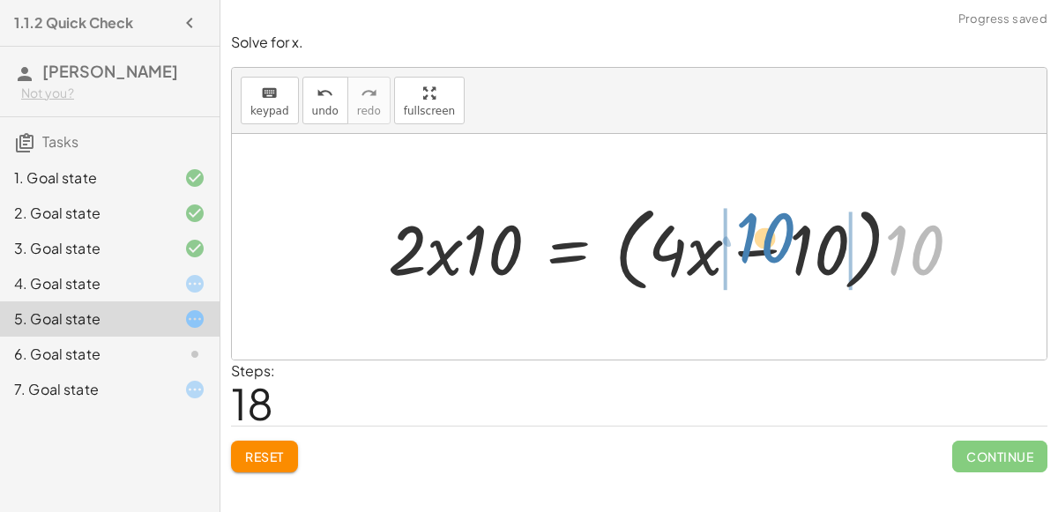
drag, startPoint x: 907, startPoint y: 249, endPoint x: 734, endPoint y: 240, distance: 173.1
click at [734, 240] on div at bounding box center [681, 247] width 605 height 101
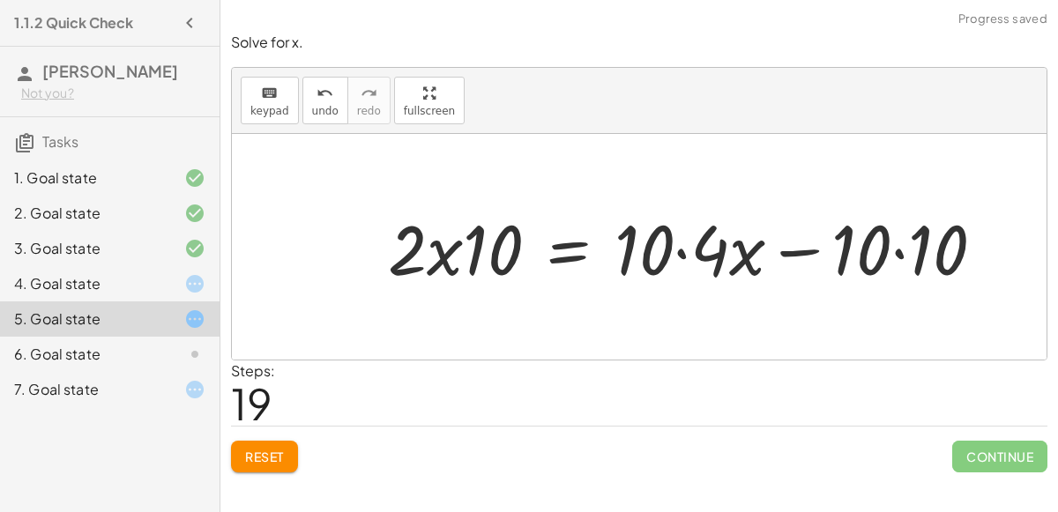
click at [683, 251] on div at bounding box center [693, 247] width 628 height 91
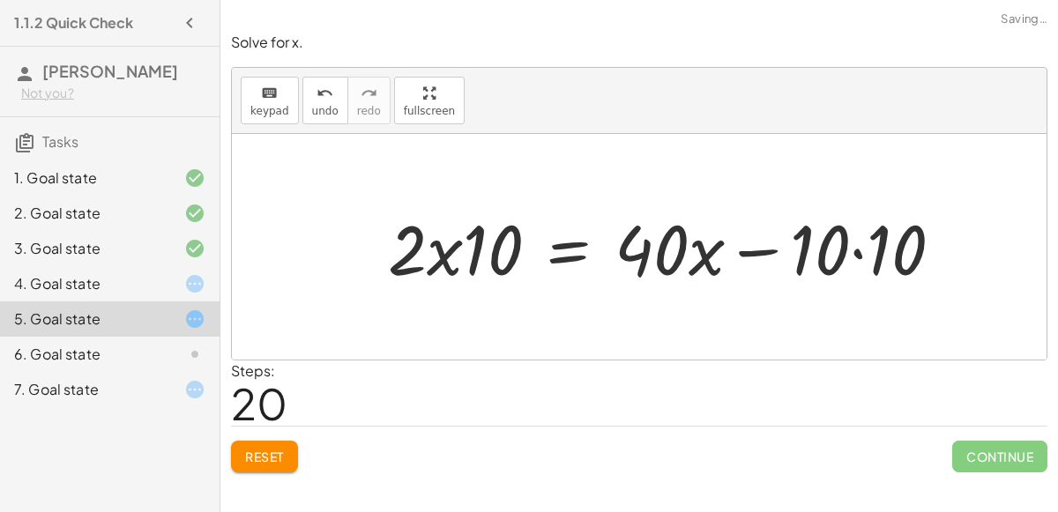
click at [860, 250] on div at bounding box center [672, 247] width 587 height 91
click at [765, 250] on div at bounding box center [652, 247] width 546 height 91
click at [444, 253] on div at bounding box center [652, 247] width 546 height 91
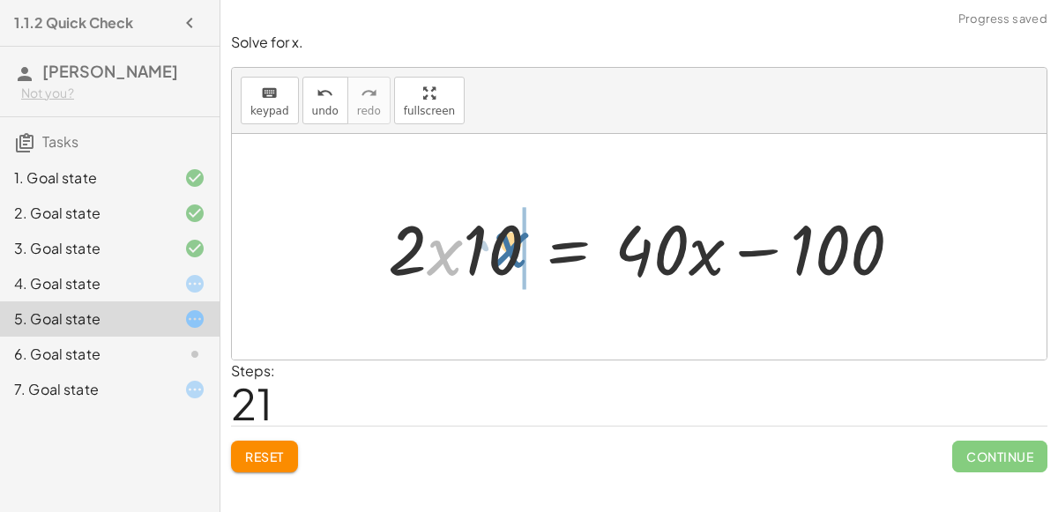
drag, startPoint x: 444, startPoint y: 253, endPoint x: 508, endPoint y: 244, distance: 65.0
click at [508, 244] on div at bounding box center [652, 247] width 546 height 91
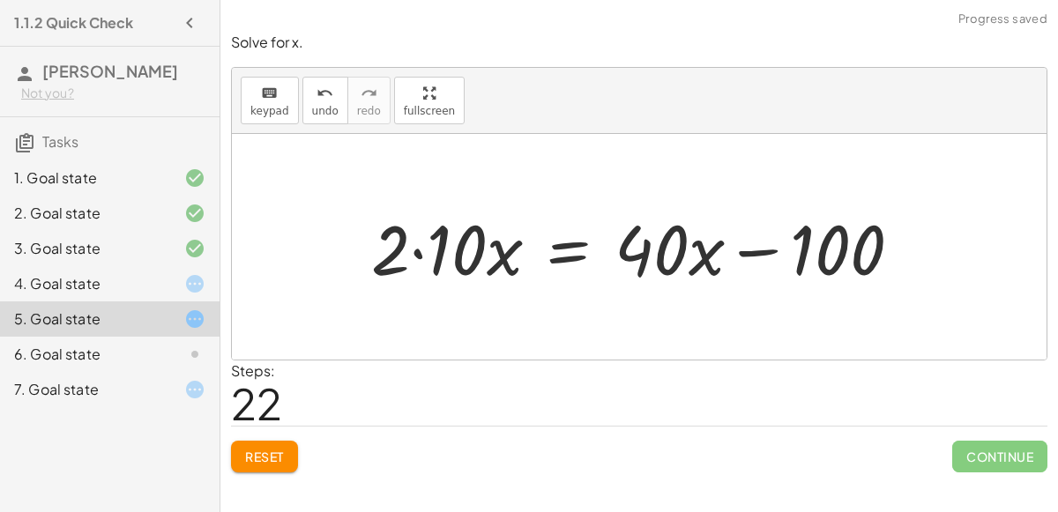
click at [420, 250] on div at bounding box center [643, 247] width 563 height 91
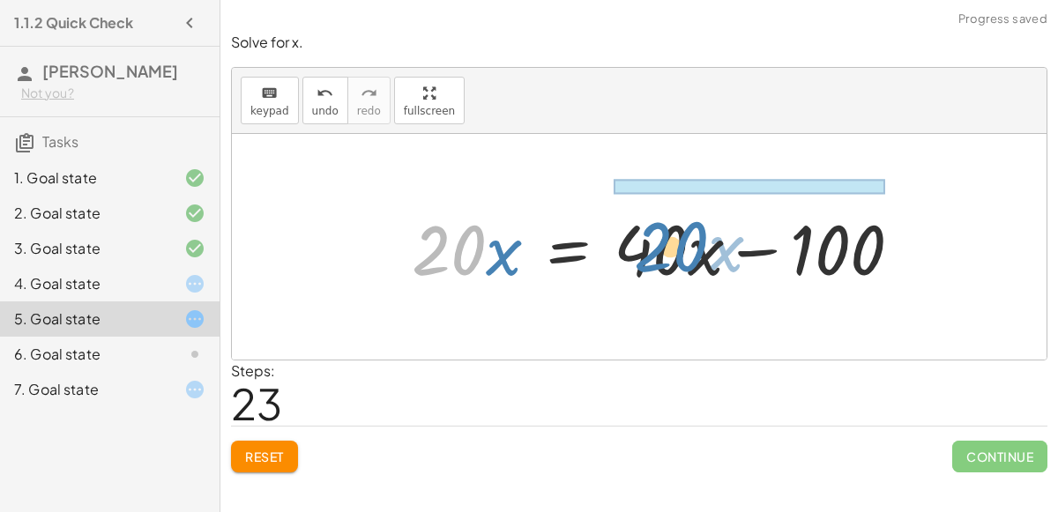
drag, startPoint x: 465, startPoint y: 248, endPoint x: 683, endPoint y: 241, distance: 218.8
click at [683, 241] on div at bounding box center [663, 247] width 521 height 91
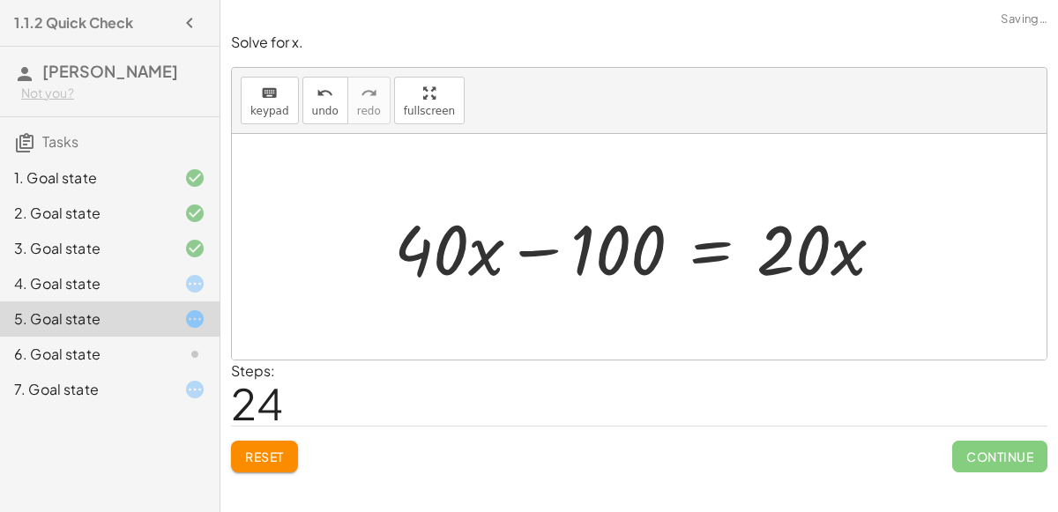
click at [556, 246] on div at bounding box center [645, 247] width 521 height 91
click at [551, 246] on div at bounding box center [645, 247] width 521 height 91
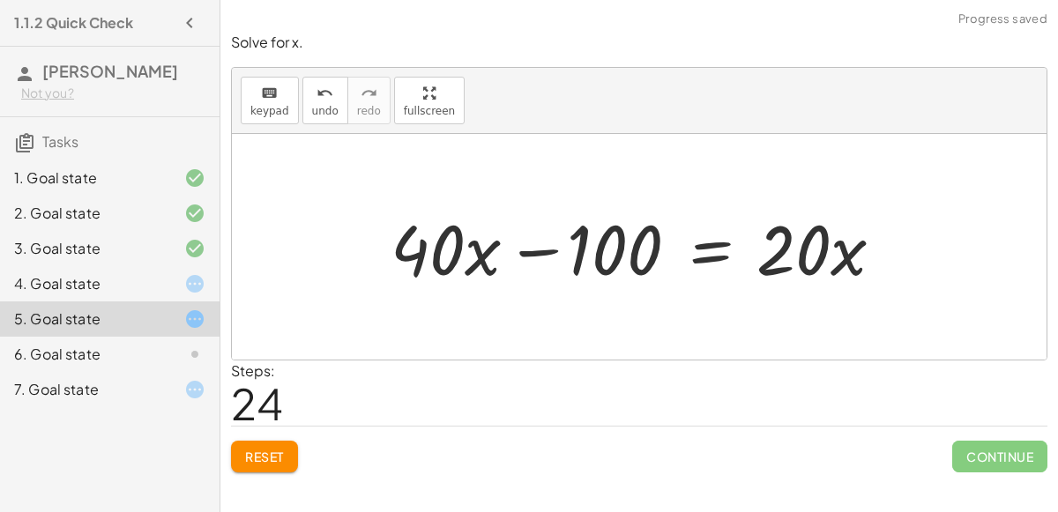
click at [551, 246] on div at bounding box center [645, 247] width 521 height 91
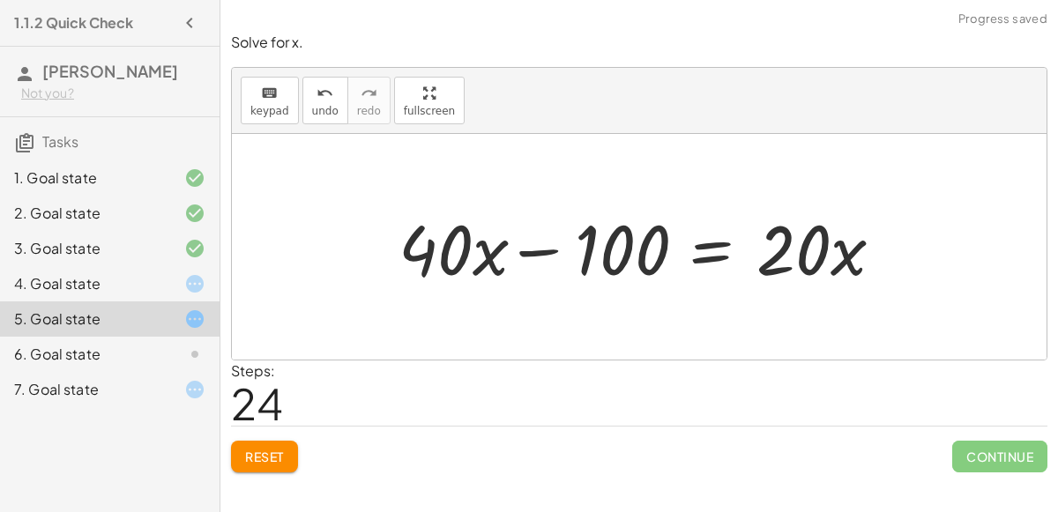
click at [551, 246] on div at bounding box center [645, 247] width 521 height 91
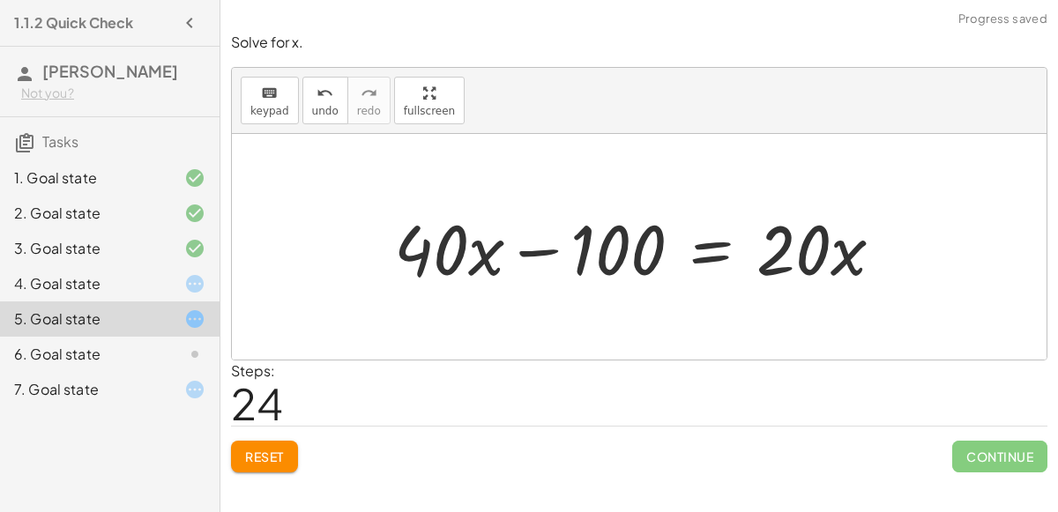
click at [195, 355] on icon at bounding box center [194, 354] width 21 height 21
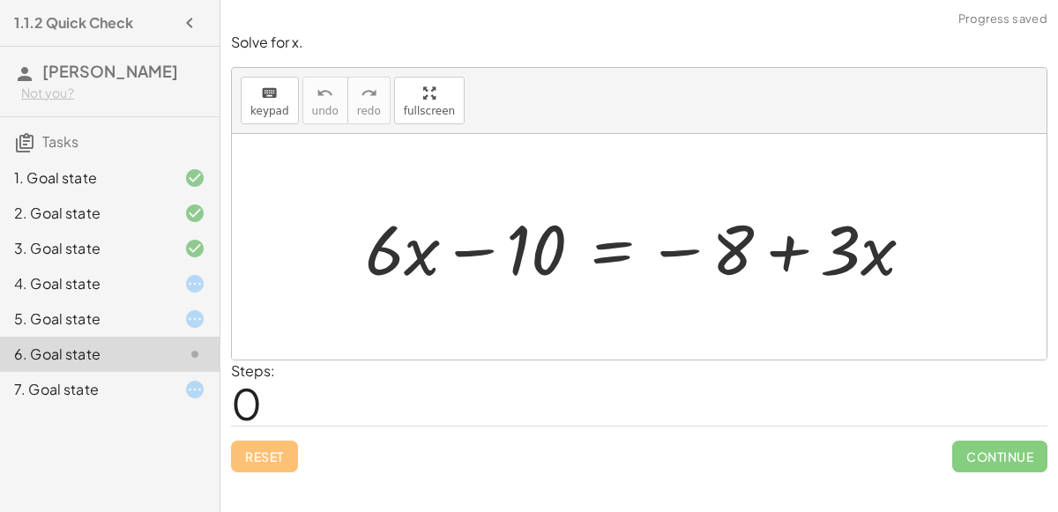
click at [463, 249] on div at bounding box center [646, 247] width 580 height 91
click at [682, 251] on div at bounding box center [646, 247] width 580 height 91
click at [785, 246] on div at bounding box center [646, 247] width 580 height 91
click at [621, 245] on div at bounding box center [646, 247] width 580 height 91
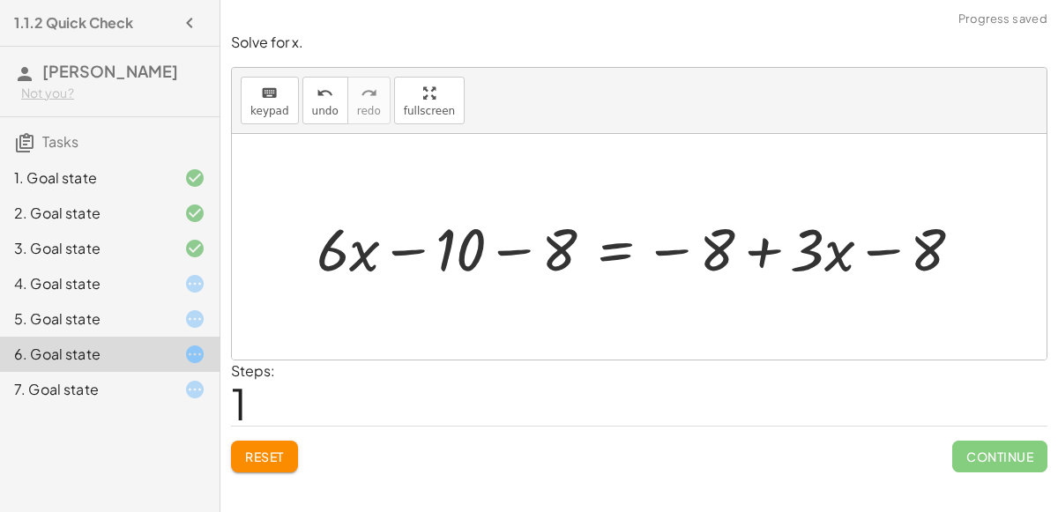
click at [873, 243] on div at bounding box center [647, 247] width 678 height 78
drag, startPoint x: 713, startPoint y: 250, endPoint x: 882, endPoint y: 245, distance: 169.4
click at [882, 245] on div at bounding box center [647, 247] width 678 height 78
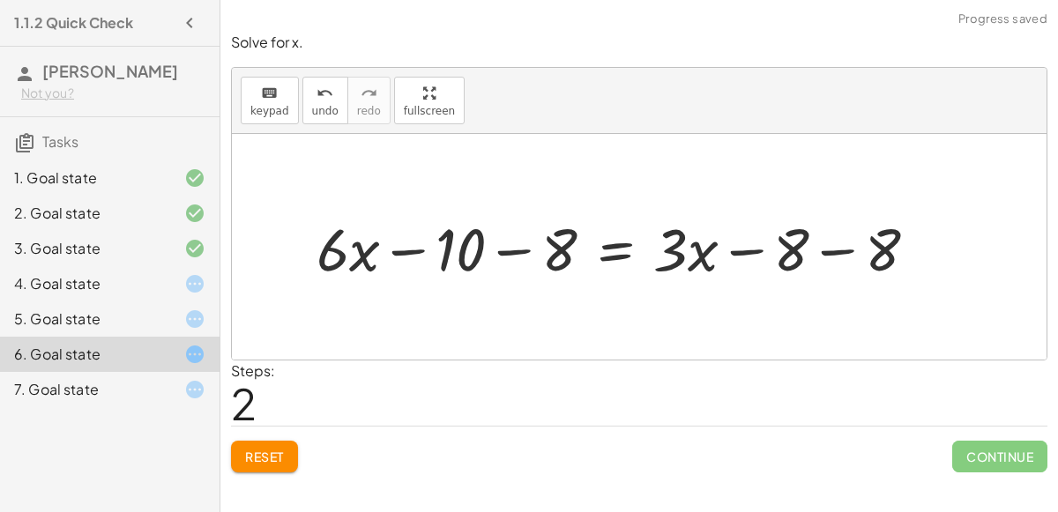
click at [833, 248] on div at bounding box center [624, 247] width 632 height 78
click at [514, 248] on div at bounding box center [587, 247] width 559 height 78
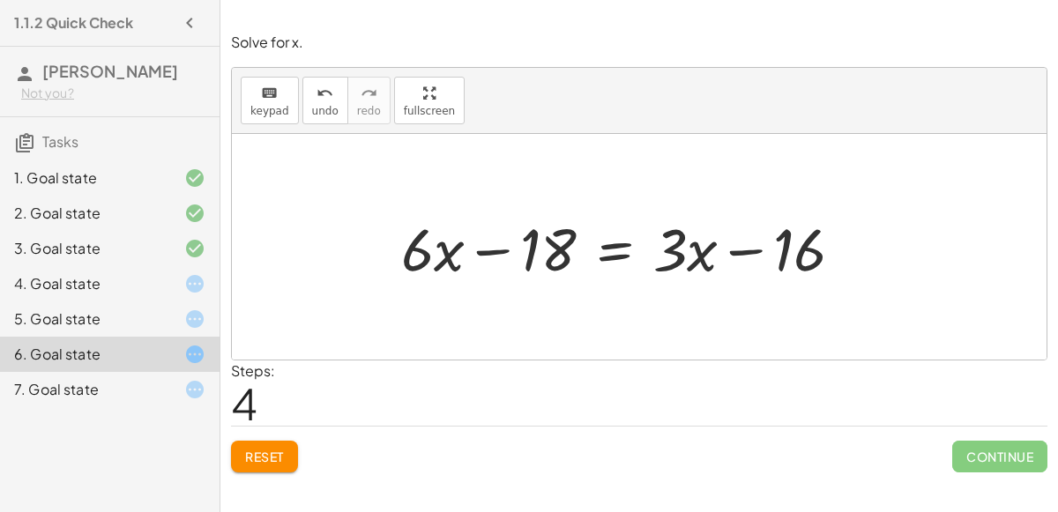
click at [742, 243] on div at bounding box center [629, 247] width 474 height 78
drag, startPoint x: 800, startPoint y: 253, endPoint x: 719, endPoint y: 242, distance: 81.9
click at [719, 242] on div at bounding box center [629, 247] width 474 height 78
drag, startPoint x: 778, startPoint y: 246, endPoint x: 673, endPoint y: 244, distance: 105.0
click at [673, 244] on div at bounding box center [629, 247] width 474 height 78
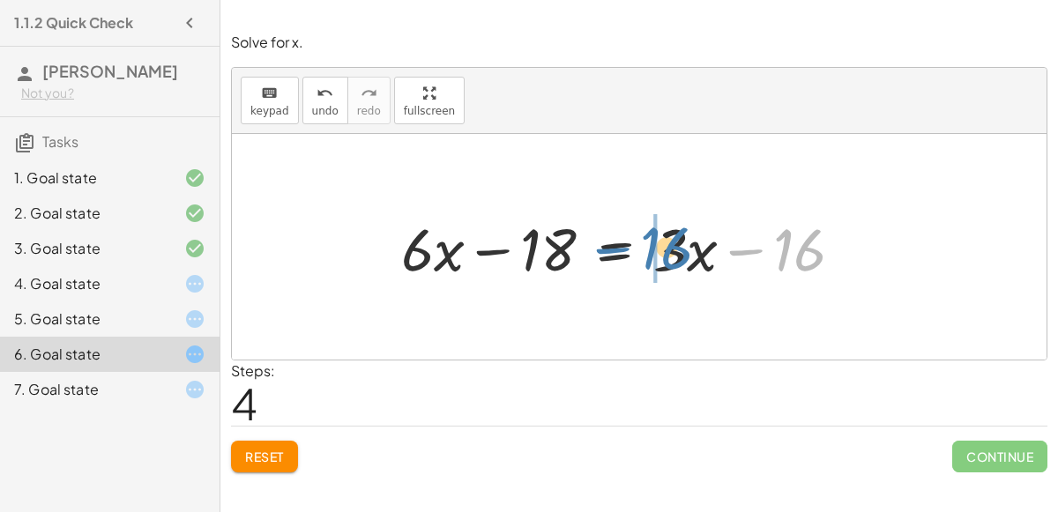
drag, startPoint x: 800, startPoint y: 255, endPoint x: 665, endPoint y: 252, distance: 135.0
click at [665, 252] on div at bounding box center [629, 247] width 474 height 78
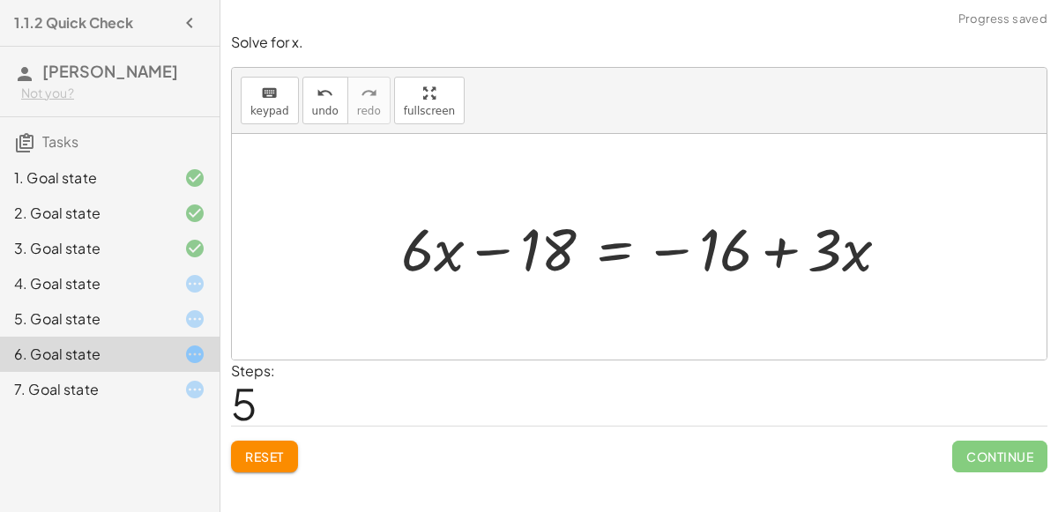
click at [791, 250] on div at bounding box center [651, 247] width 519 height 78
click at [789, 250] on div at bounding box center [651, 247] width 519 height 78
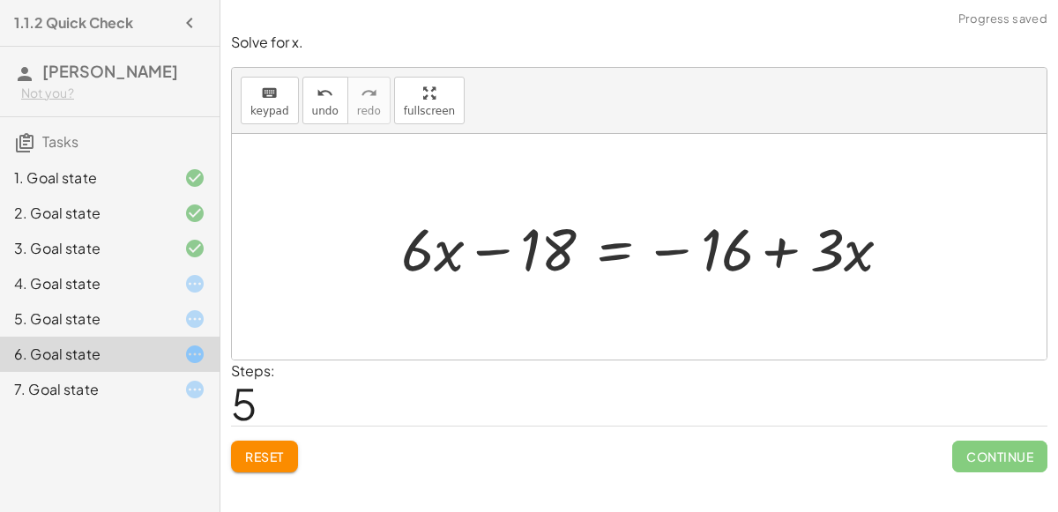
click at [789, 250] on div at bounding box center [651, 247] width 519 height 78
click at [183, 379] on div at bounding box center [180, 389] width 49 height 21
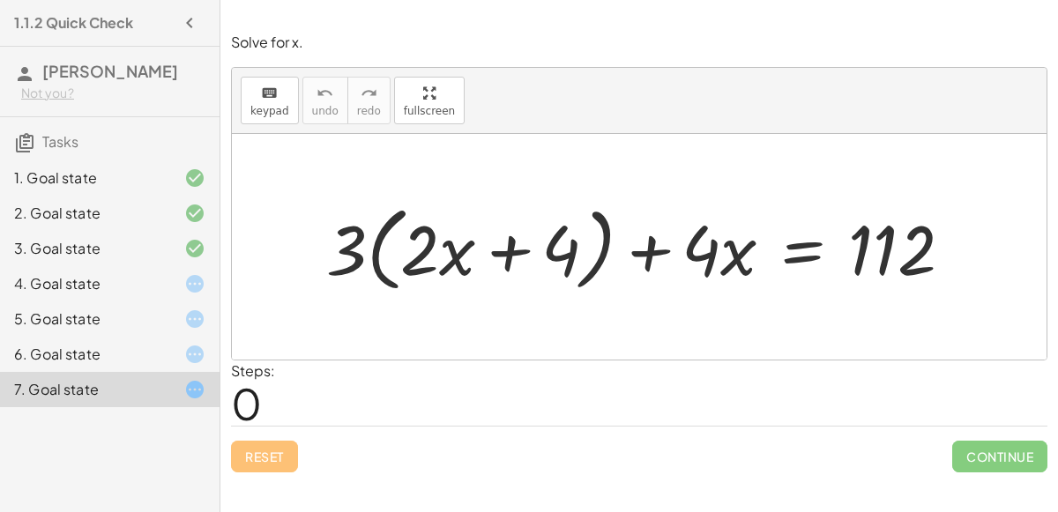
click at [780, 258] on div at bounding box center [646, 247] width 659 height 101
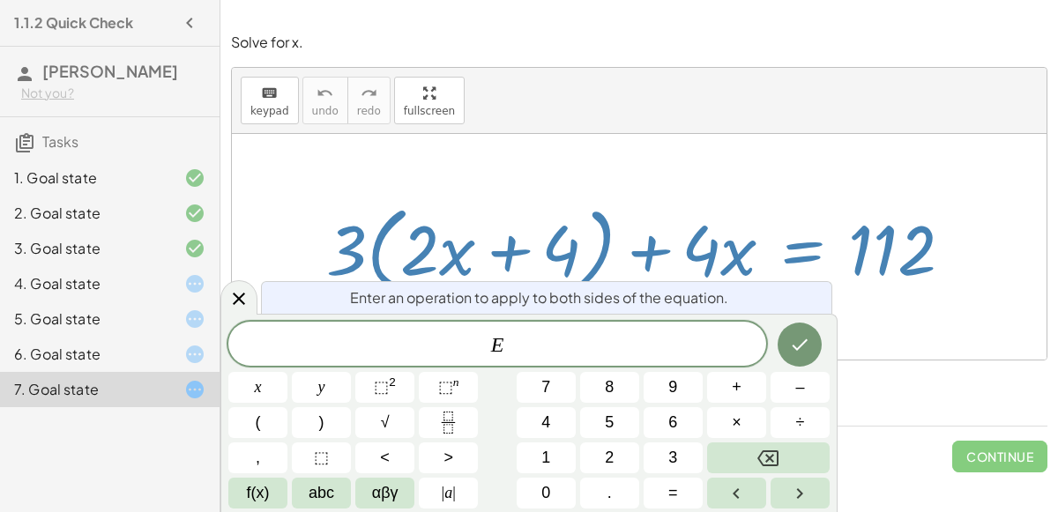
click at [613, 200] on div at bounding box center [646, 247] width 659 height 101
click at [228, 300] on icon at bounding box center [238, 298] width 21 height 21
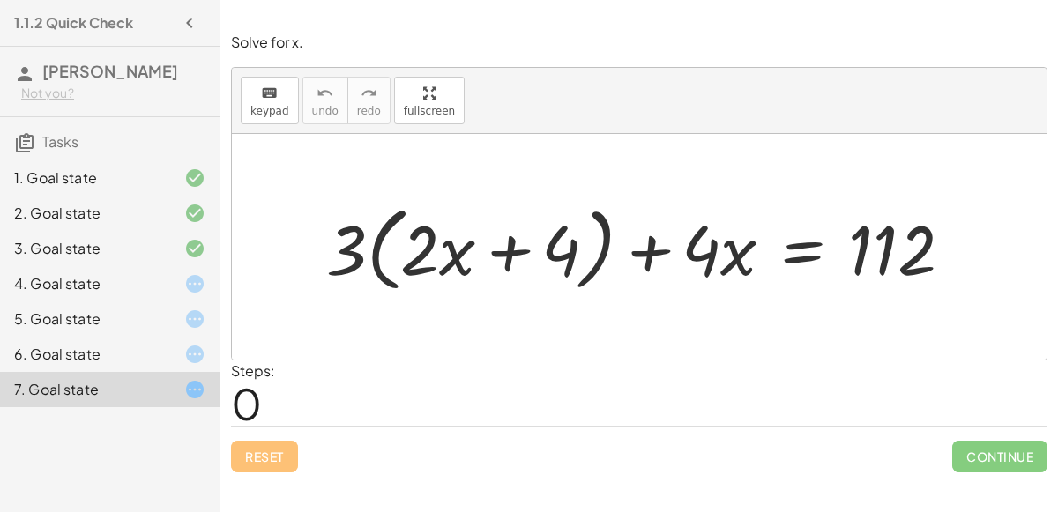
click at [511, 235] on div at bounding box center [646, 247] width 659 height 101
drag, startPoint x: 351, startPoint y: 250, endPoint x: 414, endPoint y: 248, distance: 62.7
click at [414, 248] on div at bounding box center [646, 247] width 659 height 101
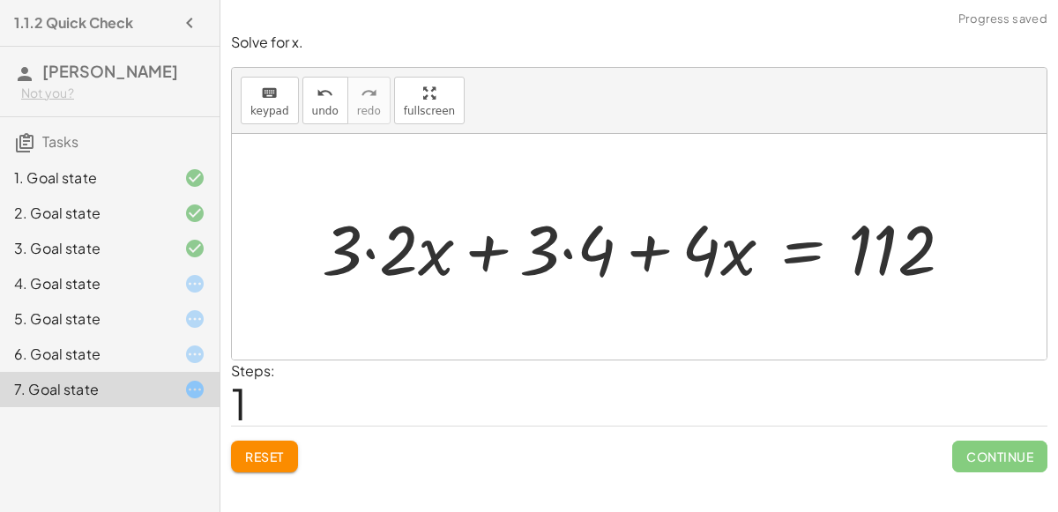
click at [371, 255] on div at bounding box center [644, 247] width 662 height 91
click at [564, 253] on div at bounding box center [673, 247] width 606 height 91
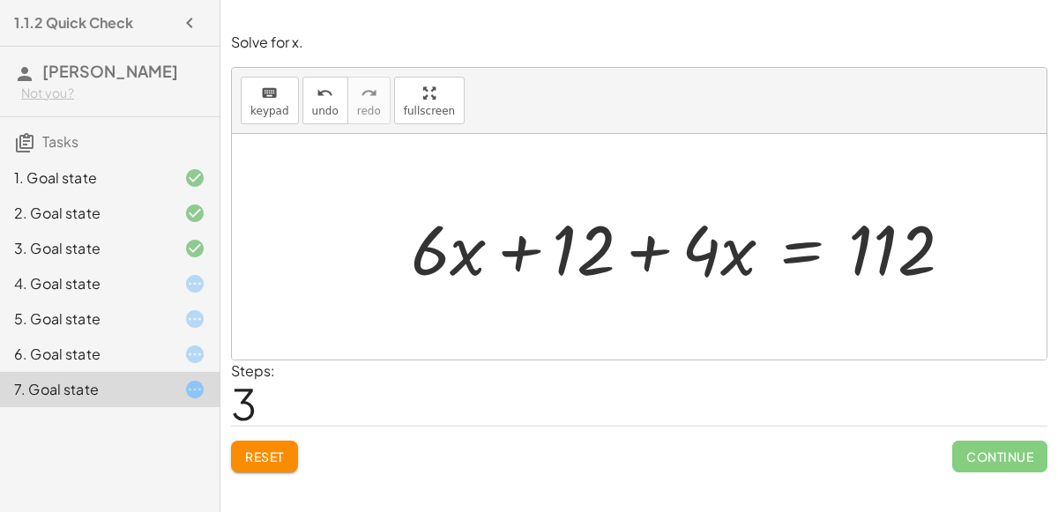
click at [573, 253] on div at bounding box center [688, 247] width 573 height 91
click at [518, 244] on div at bounding box center [688, 247] width 573 height 91
click at [643, 254] on div at bounding box center [688, 247] width 573 height 91
click at [795, 245] on div at bounding box center [688, 247] width 573 height 91
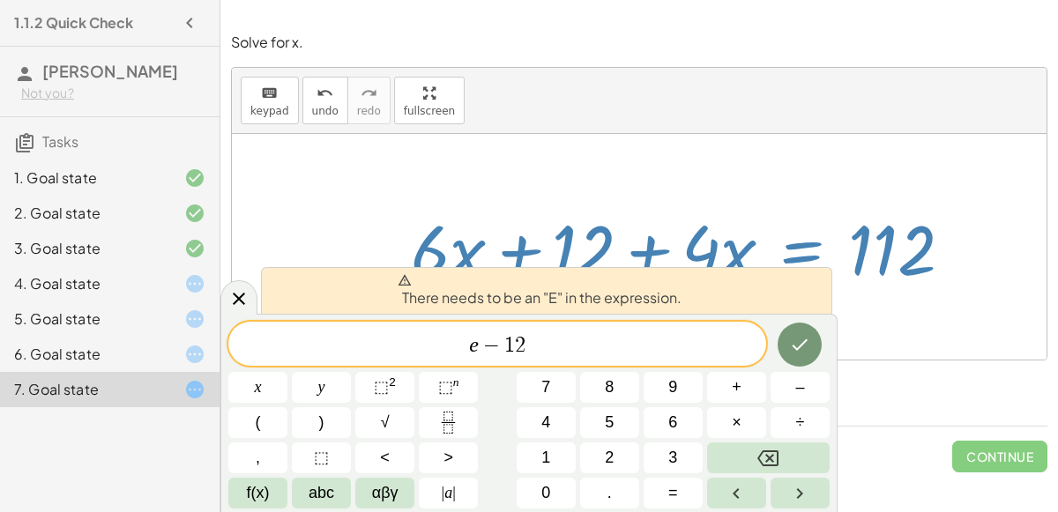
click at [478, 336] on span "e − 1 2 ​" at bounding box center [497, 345] width 538 height 25
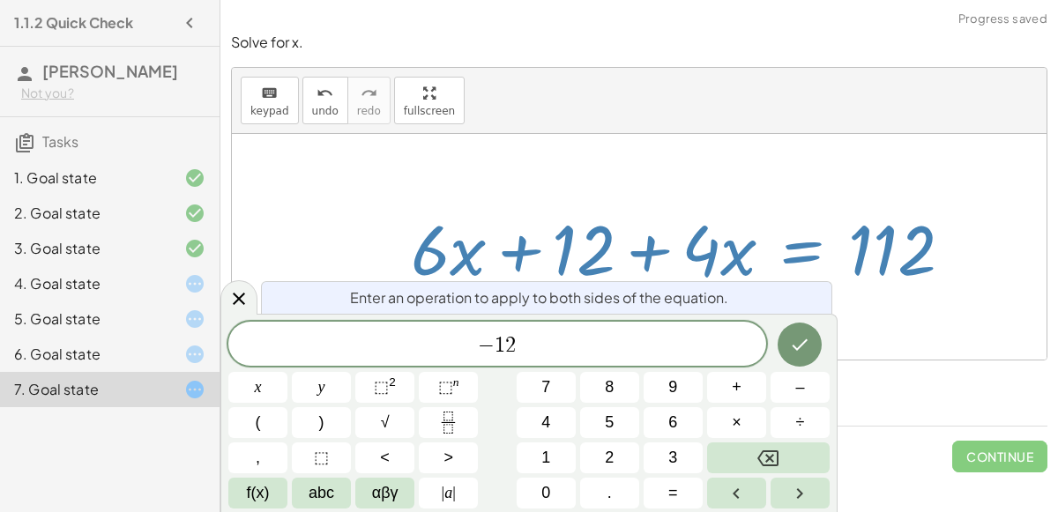
click at [512, 351] on span "2" at bounding box center [510, 345] width 11 height 21
click at [481, 347] on span "−" at bounding box center [486, 345] width 17 height 21
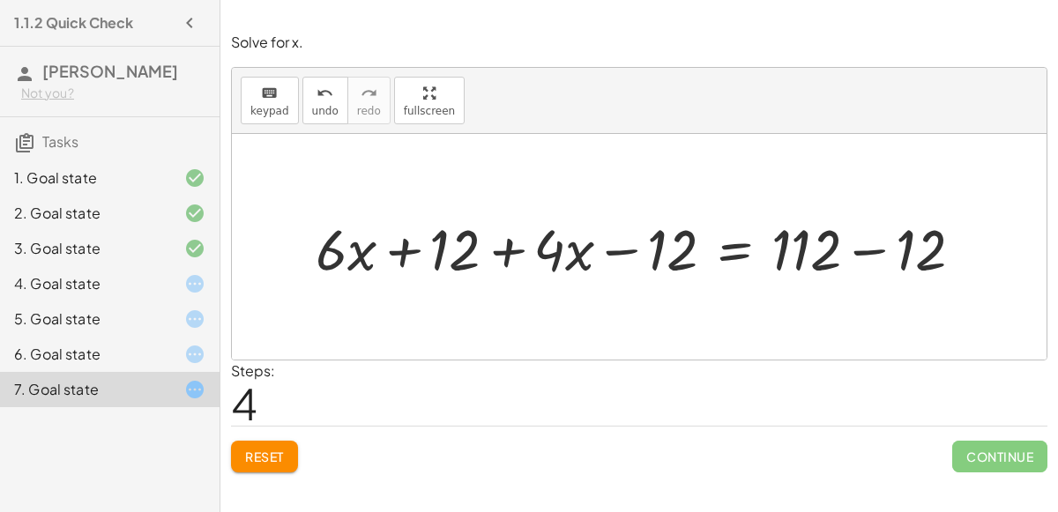
click at [859, 252] on div at bounding box center [646, 247] width 679 height 75
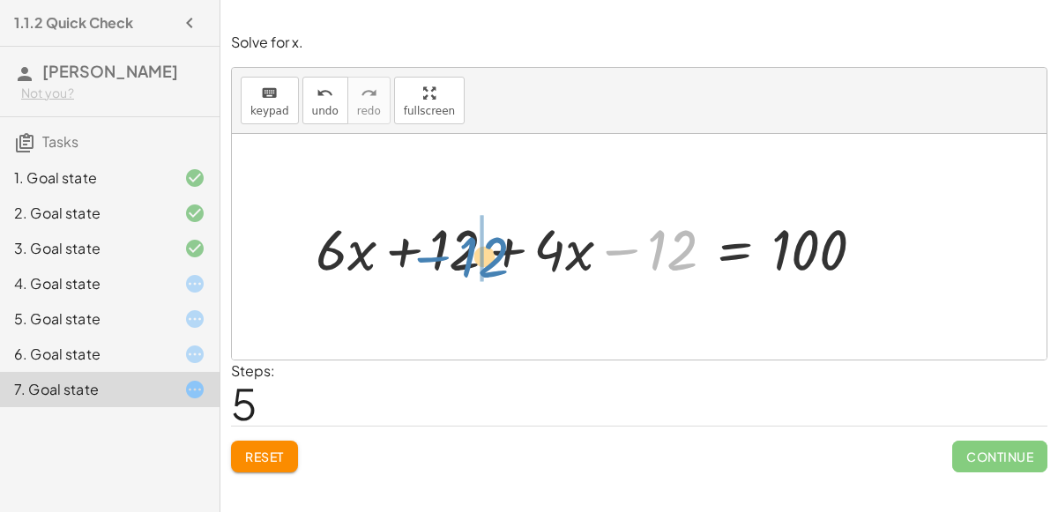
drag, startPoint x: 673, startPoint y: 258, endPoint x: 484, endPoint y: 265, distance: 188.8
click at [484, 265] on div at bounding box center [597, 247] width 581 height 75
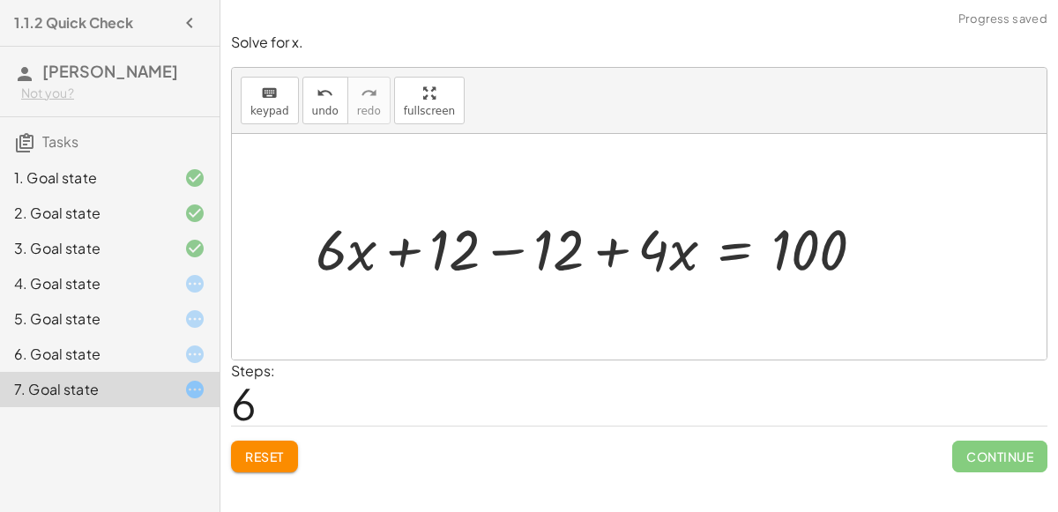
click at [502, 248] on div at bounding box center [597, 247] width 581 height 75
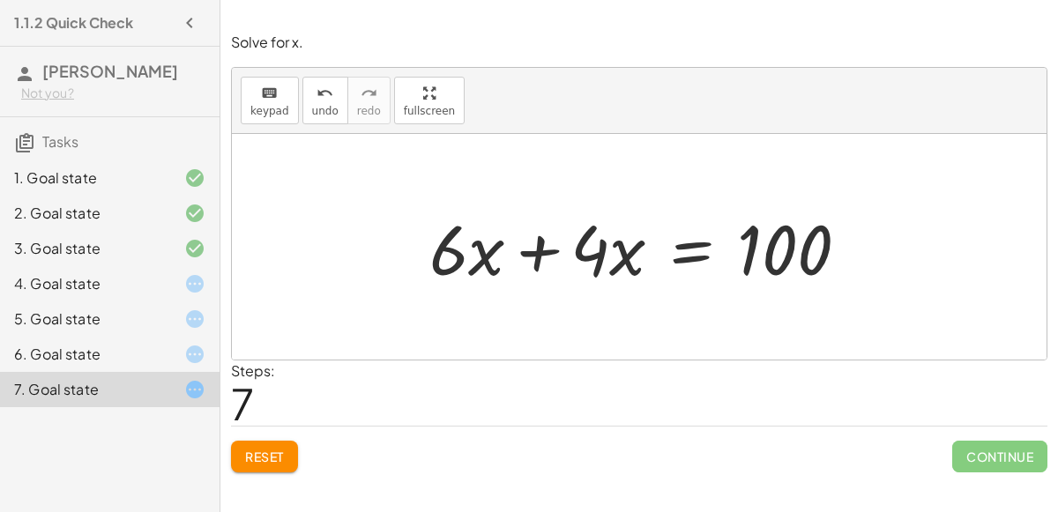
click at [542, 255] on div at bounding box center [647, 247] width 452 height 91
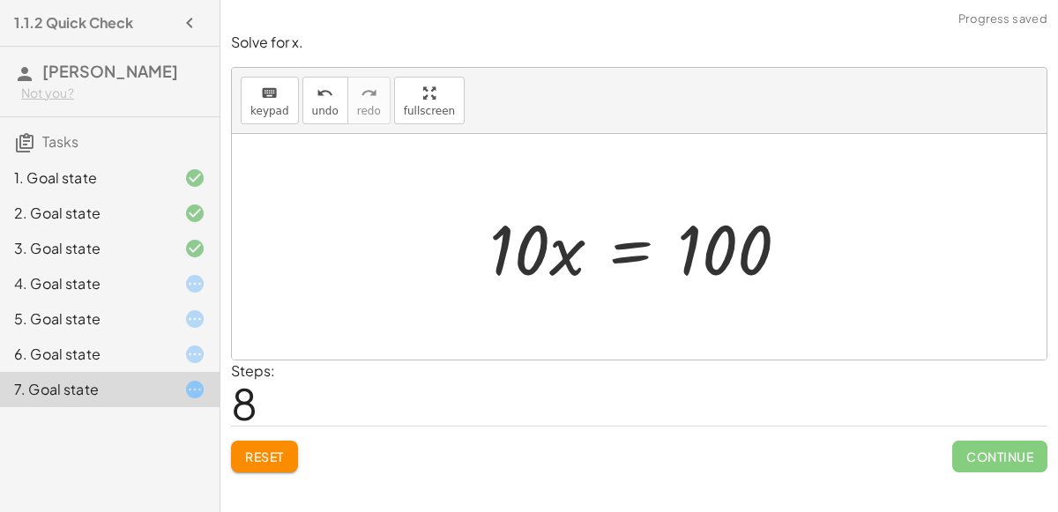
click at [631, 250] on div at bounding box center [646, 247] width 331 height 91
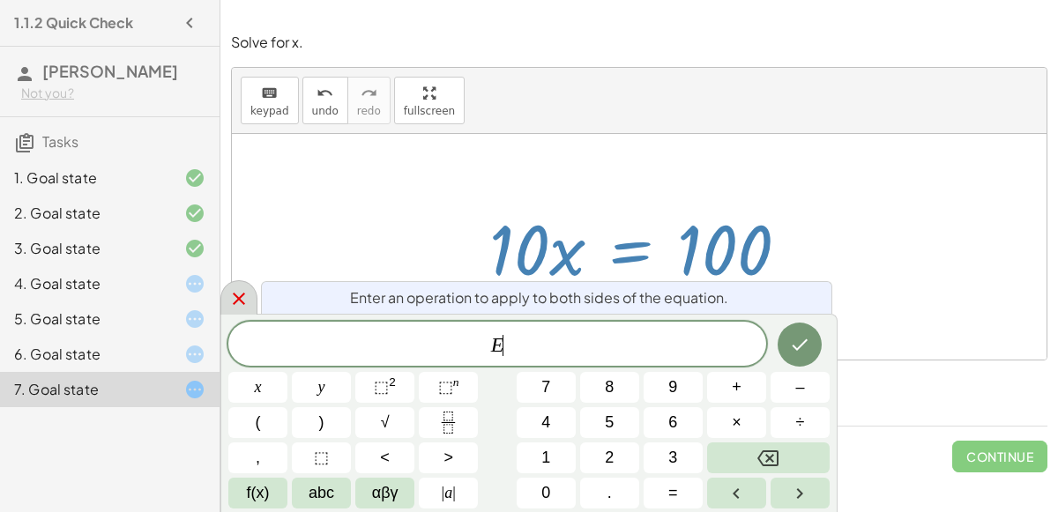
click at [232, 307] on icon at bounding box center [238, 298] width 21 height 21
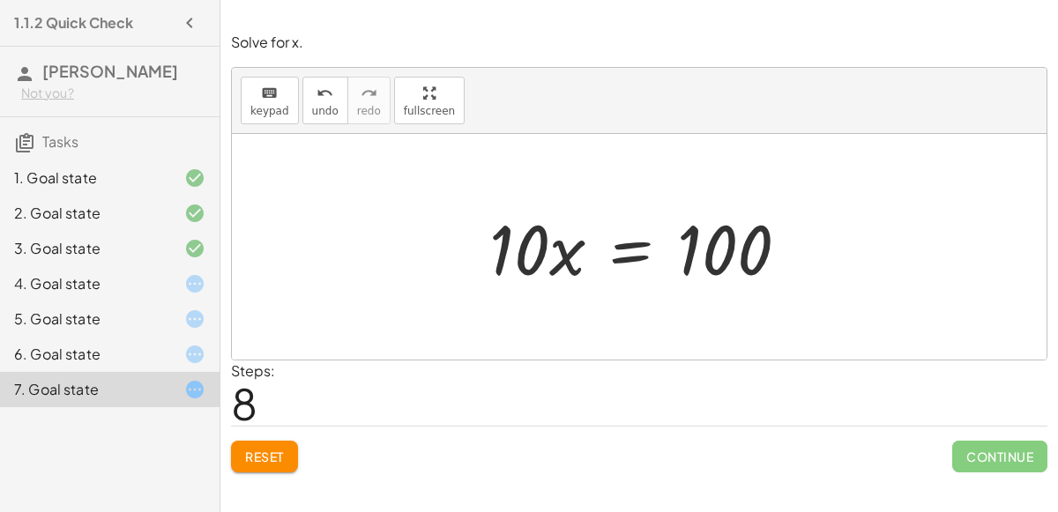
click at [716, 233] on div at bounding box center [646, 247] width 331 height 91
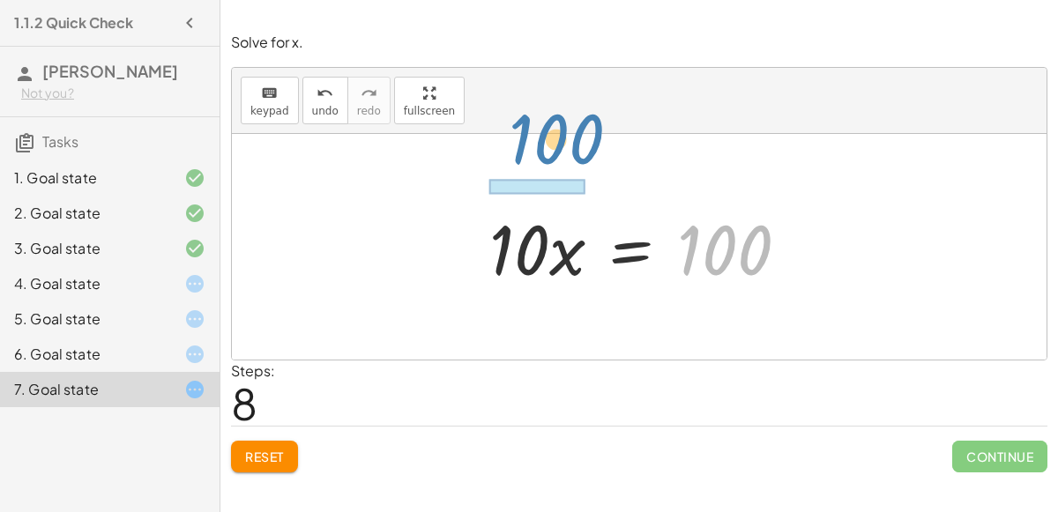
drag, startPoint x: 716, startPoint y: 233, endPoint x: 542, endPoint y: 132, distance: 200.7
click at [542, 134] on div "+ · 3 · ( + · 2 · x + 4 ) + · 4 · x = 112 + · 3 · 2 · x + · 3 · 4 + · 4 · x = 1…" at bounding box center [639, 247] width 815 height 226
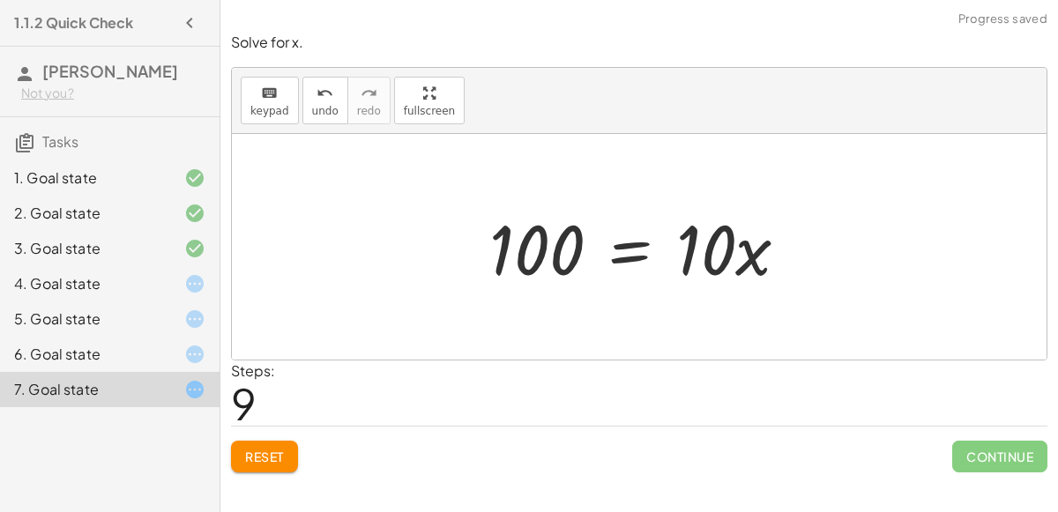
click at [634, 254] on div at bounding box center [646, 247] width 331 height 91
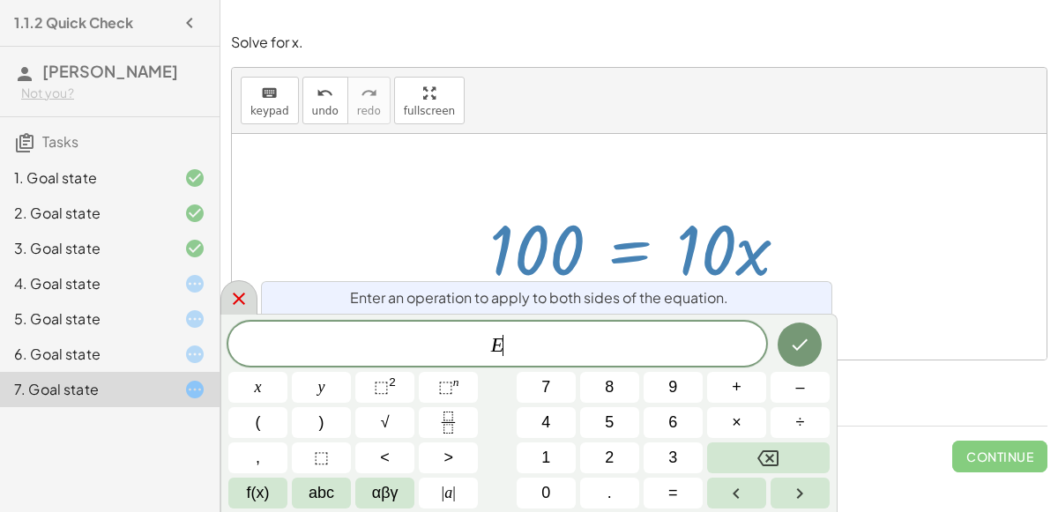
click at [254, 302] on div at bounding box center [238, 297] width 37 height 34
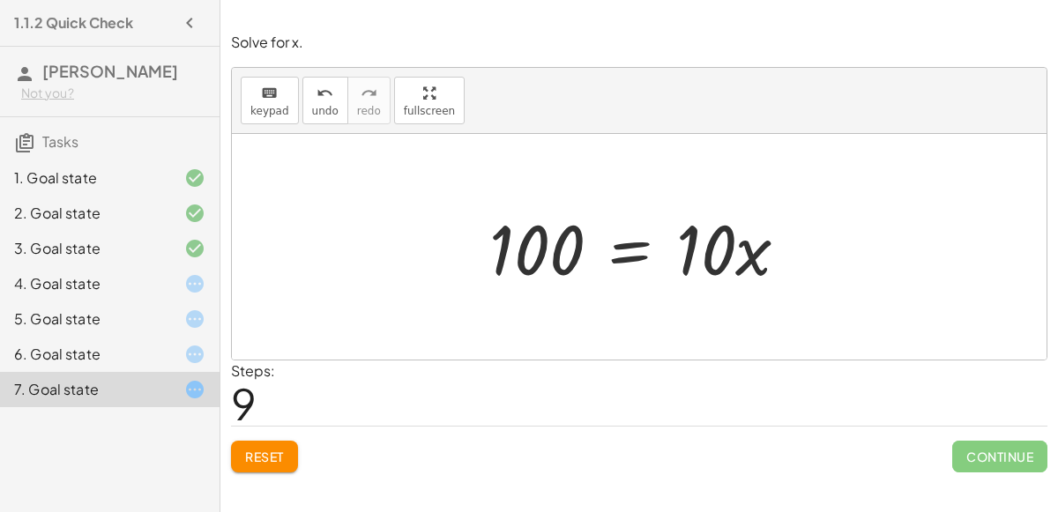
click at [701, 259] on div at bounding box center [646, 247] width 331 height 91
click at [699, 258] on div at bounding box center [646, 247] width 331 height 91
drag, startPoint x: 699, startPoint y: 258, endPoint x: 788, endPoint y: 240, distance: 91.0
click at [788, 240] on div at bounding box center [646, 247] width 331 height 91
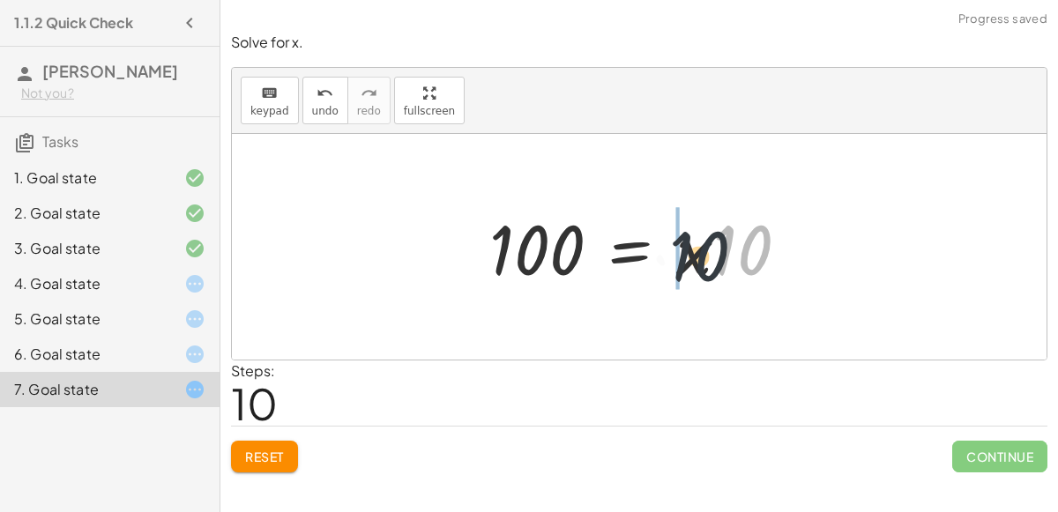
drag, startPoint x: 735, startPoint y: 244, endPoint x: 676, endPoint y: 247, distance: 58.3
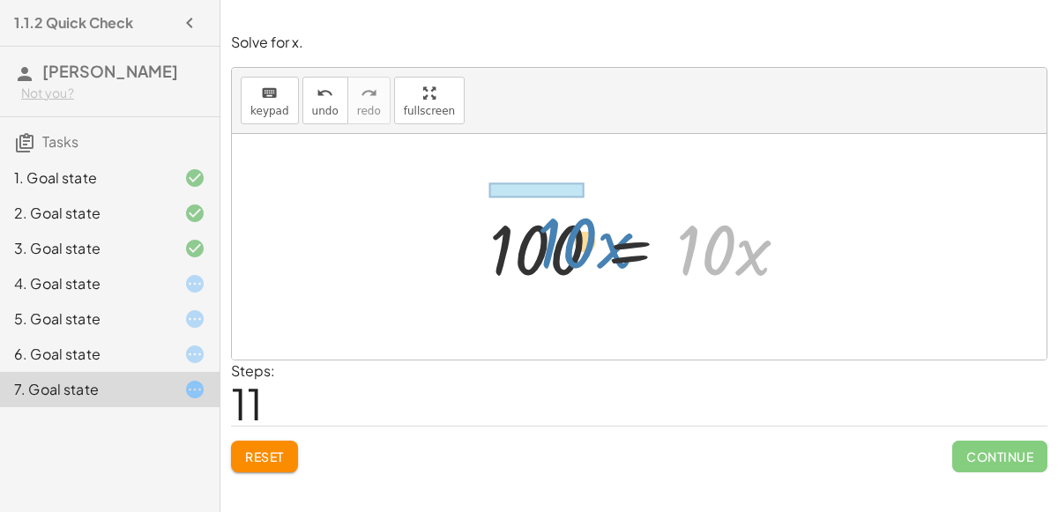
drag, startPoint x: 746, startPoint y: 251, endPoint x: 607, endPoint y: 243, distance: 139.6
click at [607, 243] on div at bounding box center [646, 247] width 331 height 91
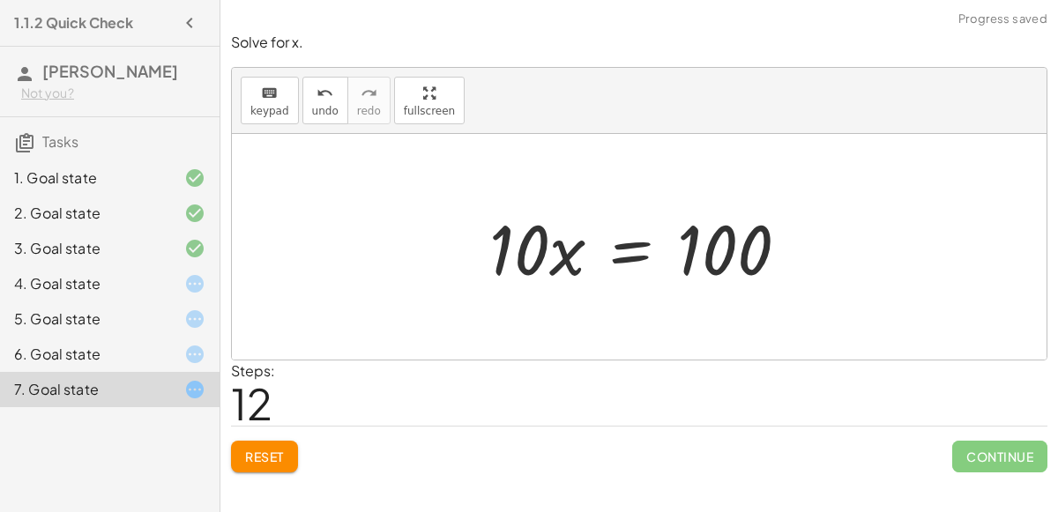
click at [648, 245] on div at bounding box center [646, 247] width 331 height 91
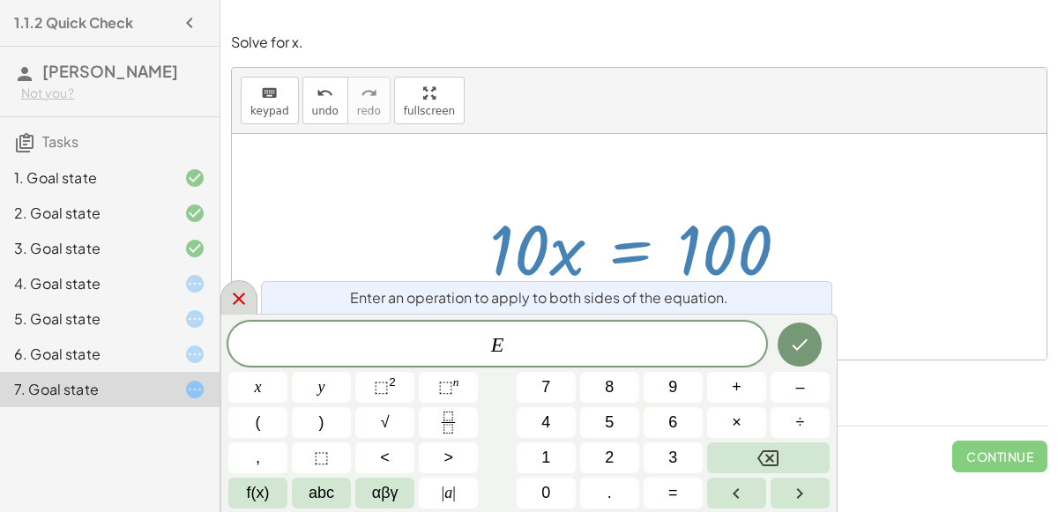
click at [241, 290] on icon at bounding box center [238, 298] width 21 height 21
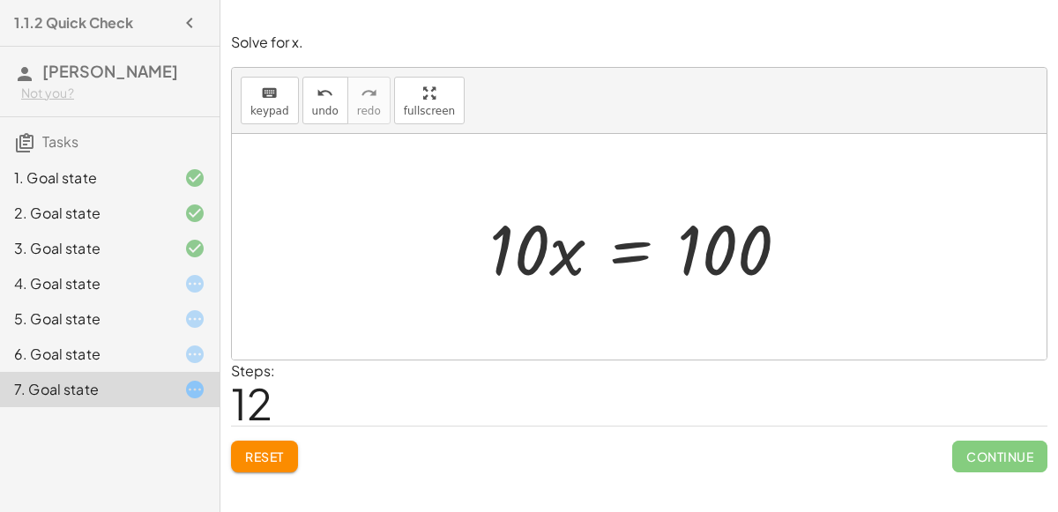
click at [626, 236] on div at bounding box center [646, 247] width 331 height 91
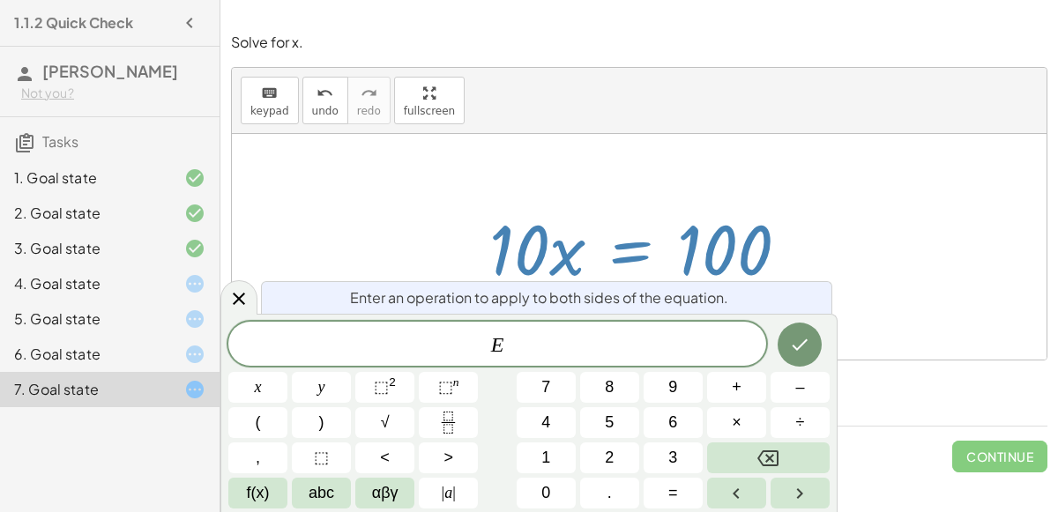
click at [124, 344] on div "6. Goal state" at bounding box center [85, 354] width 142 height 21
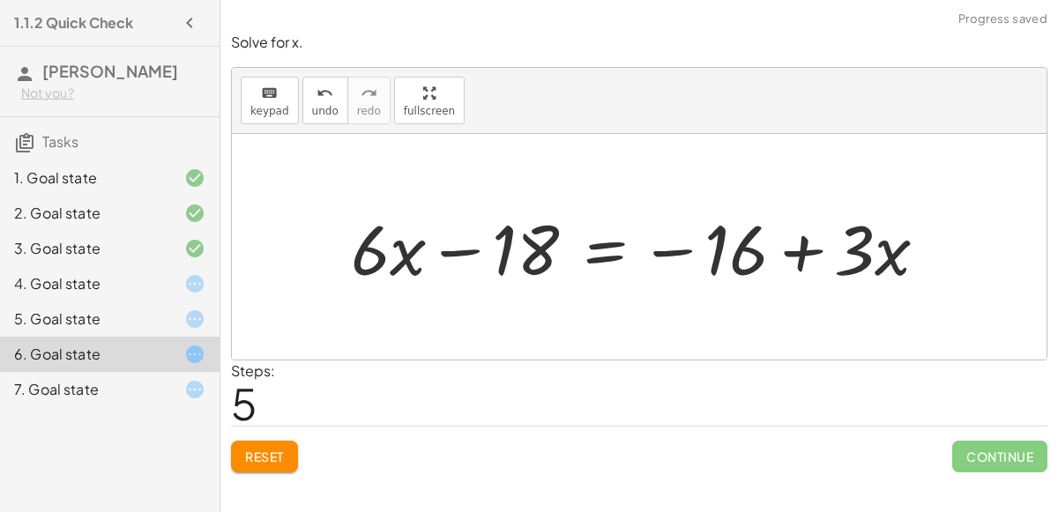
click at [673, 252] on div at bounding box center [646, 247] width 609 height 91
click at [474, 247] on div at bounding box center [646, 247] width 609 height 91
